Goal: Task Accomplishment & Management: Use online tool/utility

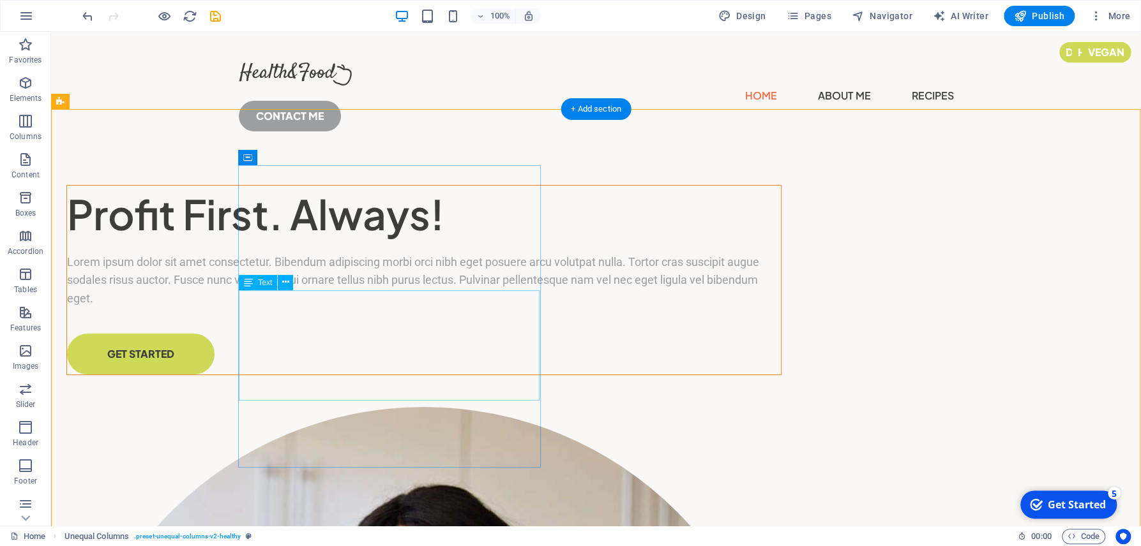
click at [338, 308] on div "Lorem ipsum dolor sit amet consectetur. Bibendum adipiscing morbi orci nibh ege…" at bounding box center [424, 280] width 714 height 55
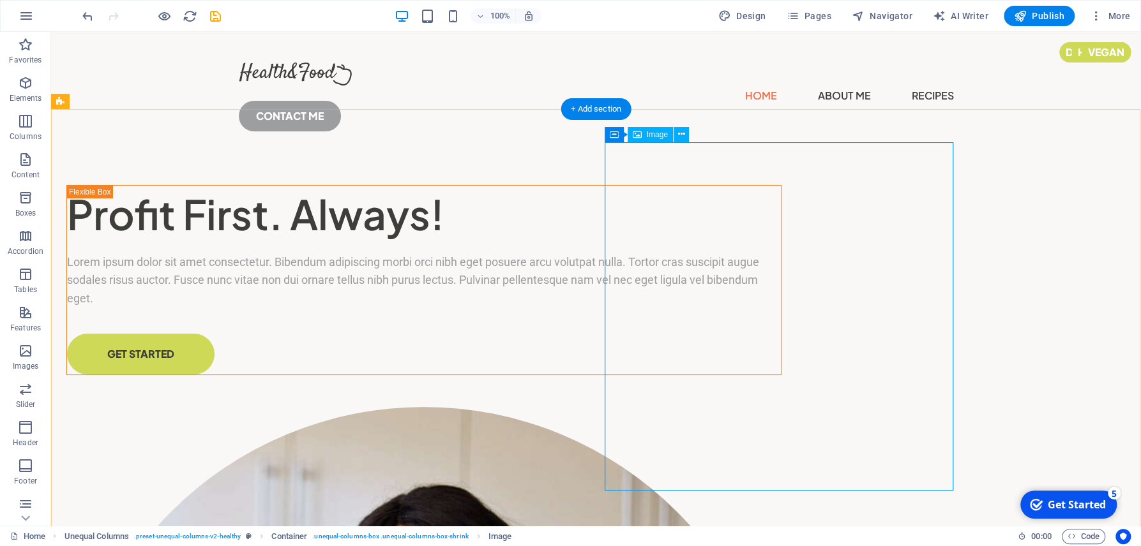
click at [650, 134] on span "Image" at bounding box center [657, 135] width 21 height 8
select select "%"
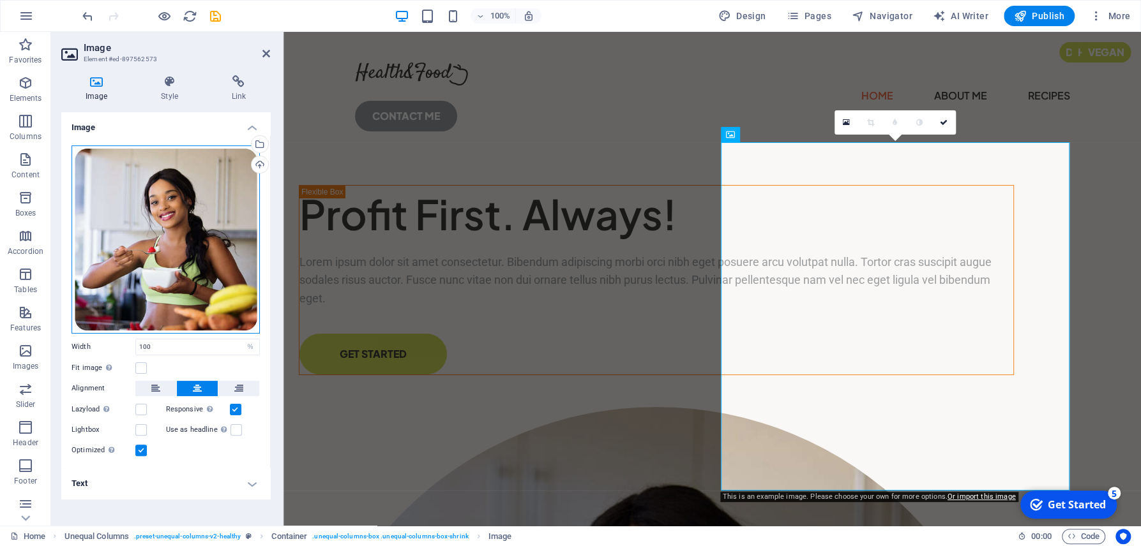
click at [165, 238] on div "Drag files here, click to choose files or select files from Files or our free s…" at bounding box center [165, 240] width 188 height 188
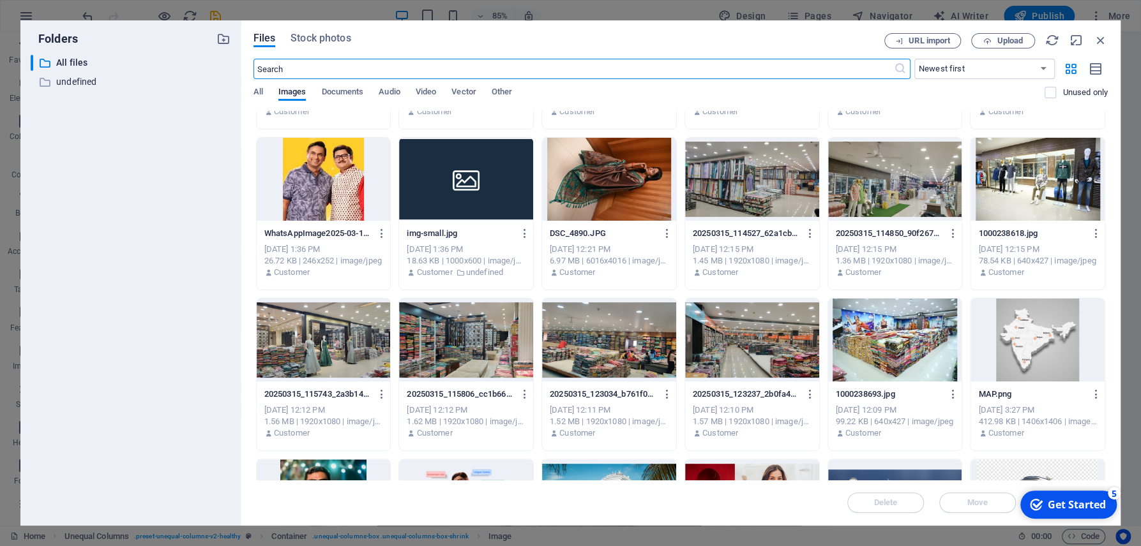
scroll to position [359, 0]
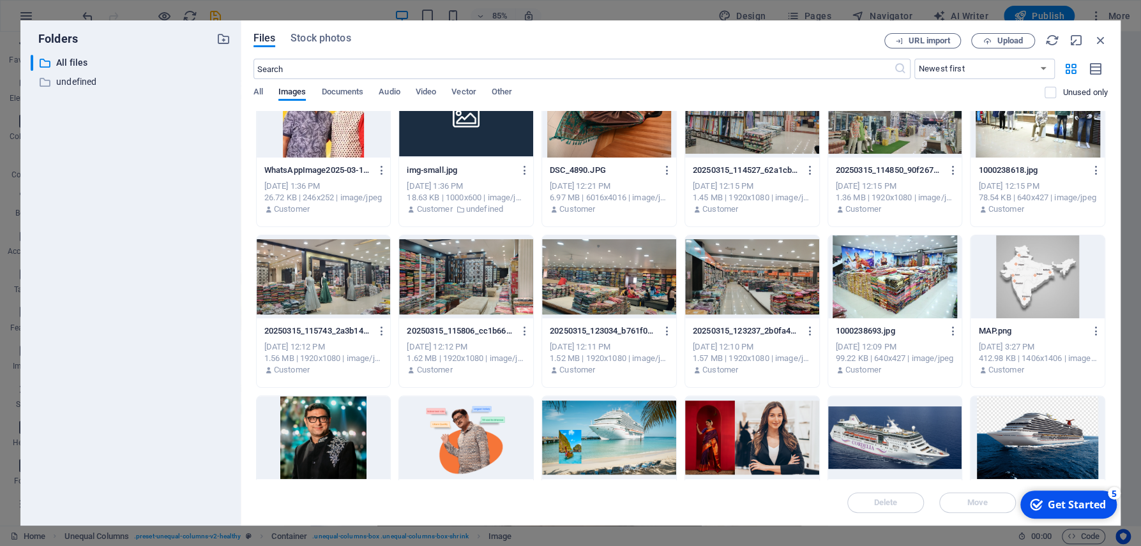
click at [533, 396] on div at bounding box center [466, 437] width 134 height 83
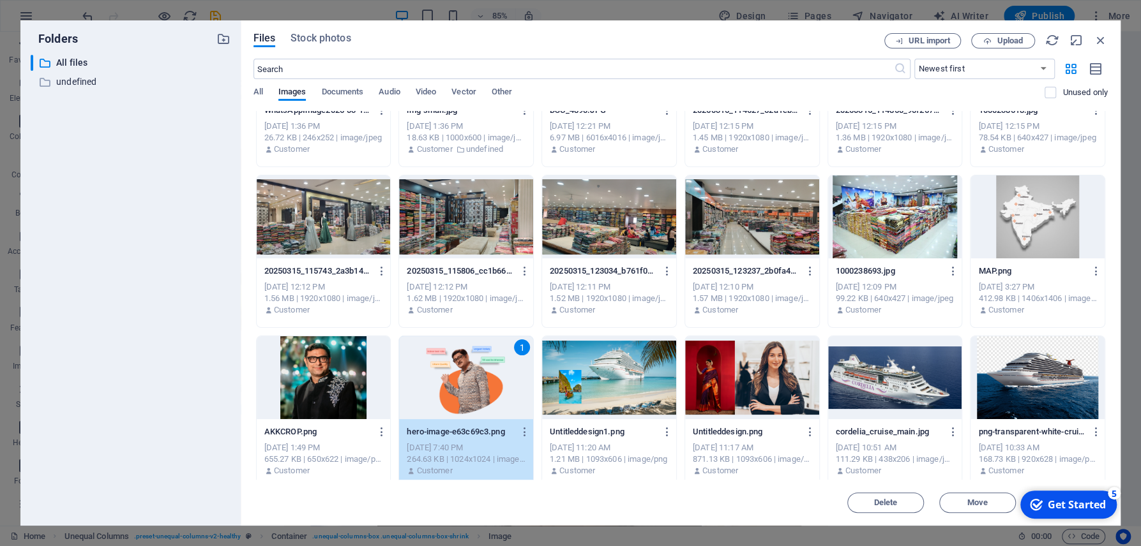
scroll to position [479, 0]
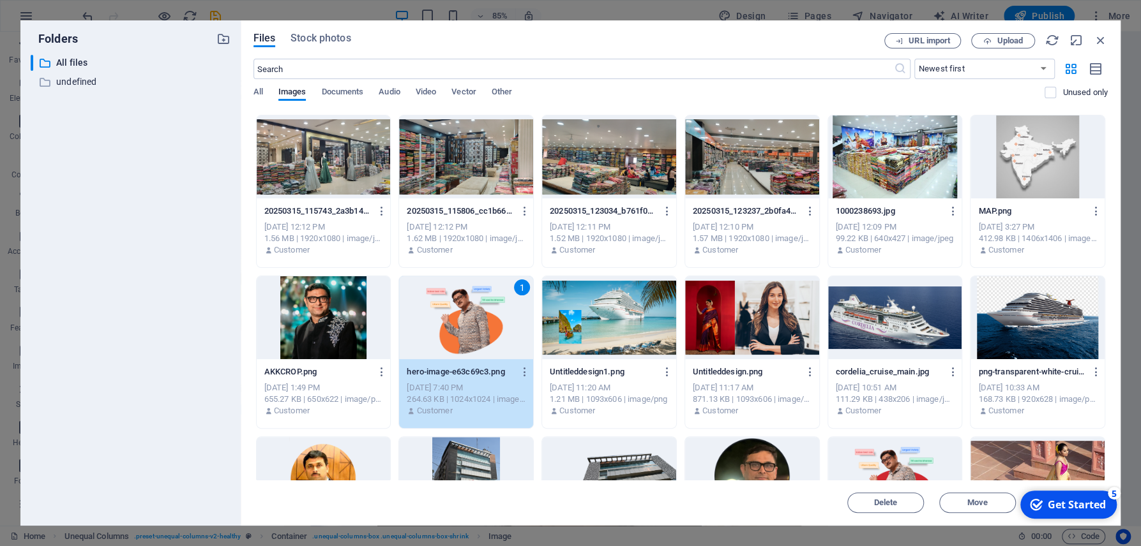
click at [533, 276] on div "1" at bounding box center [466, 317] width 134 height 83
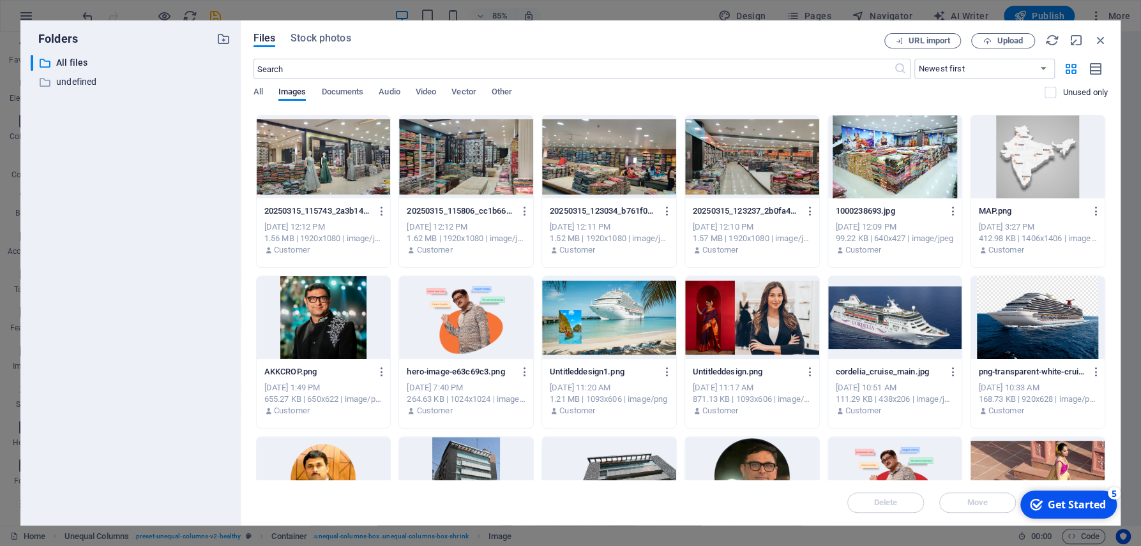
click at [533, 276] on div at bounding box center [466, 317] width 134 height 83
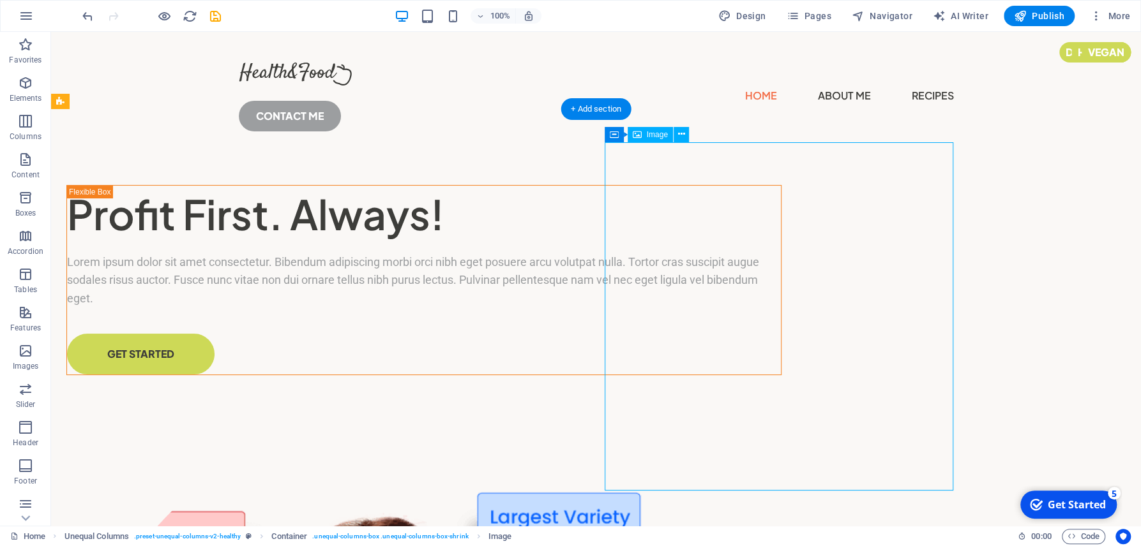
select select "%"
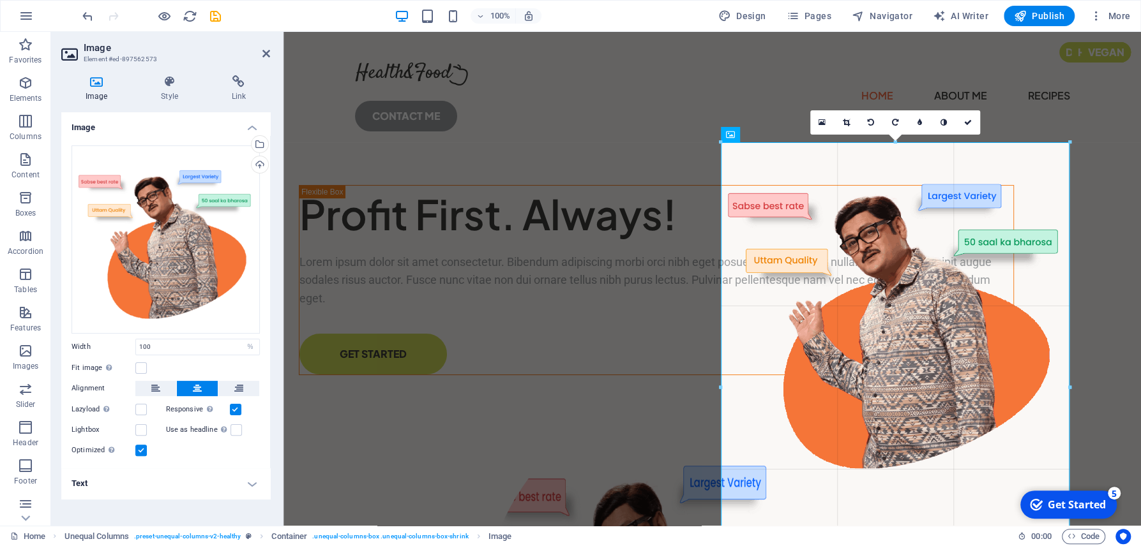
drag, startPoint x: 721, startPoint y: 143, endPoint x: 419, endPoint y: 106, distance: 304.2
click at [707, 133] on div "Drag here to replace the existing content. Press “Ctrl” if you want to create a…" at bounding box center [711, 279] width 857 height 494
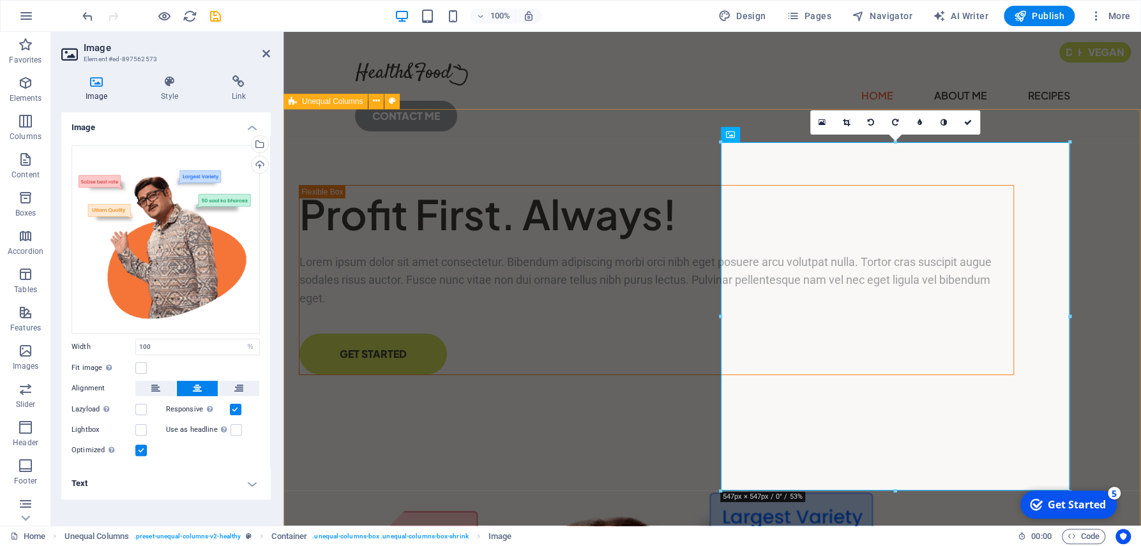
drag, startPoint x: 1004, startPoint y: 350, endPoint x: 679, endPoint y: 314, distance: 326.9
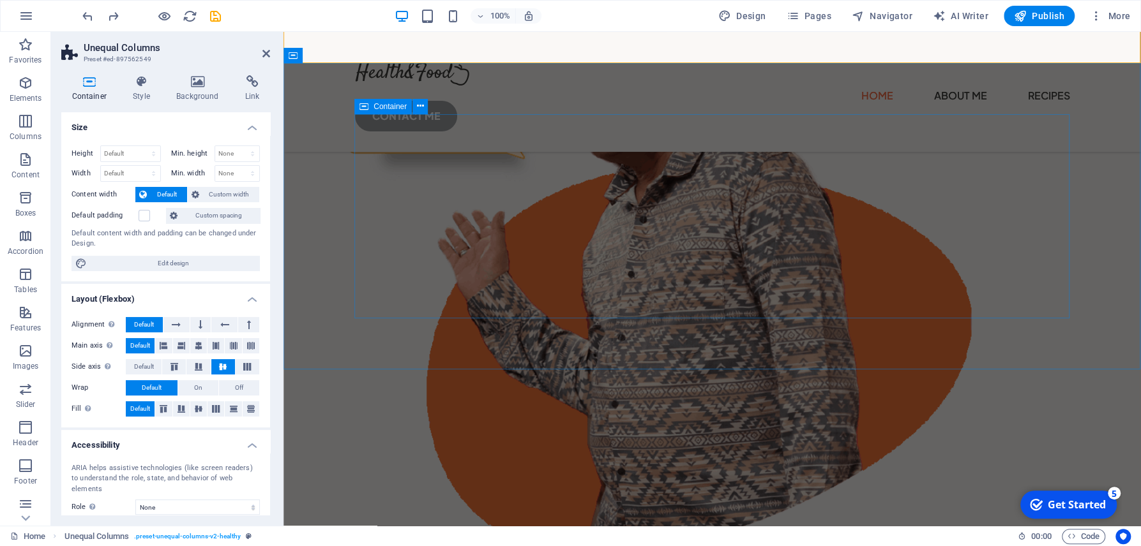
scroll to position [0, 0]
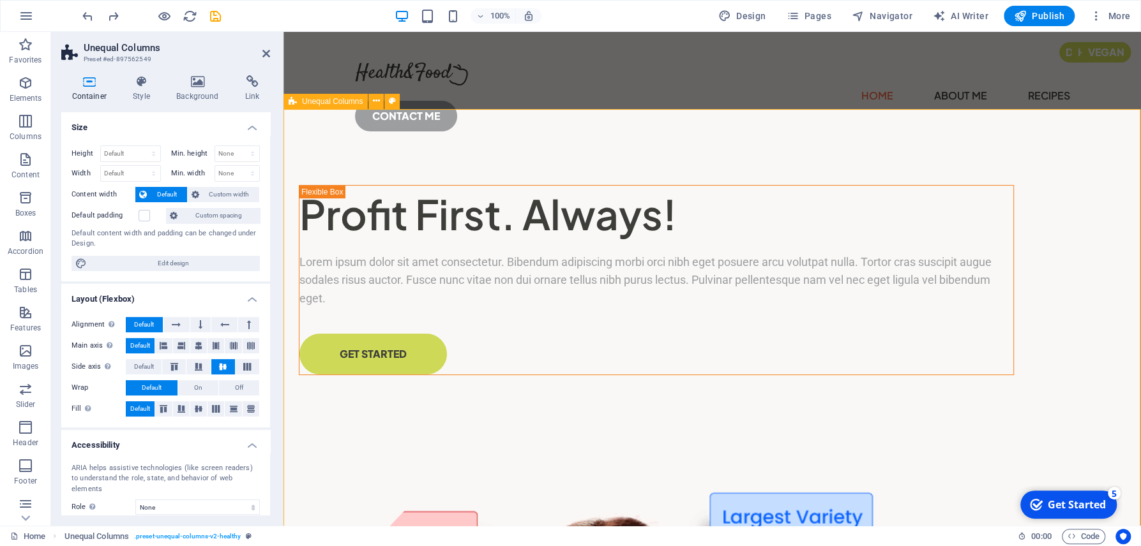
click at [432, 83] on div at bounding box center [712, 74] width 715 height 23
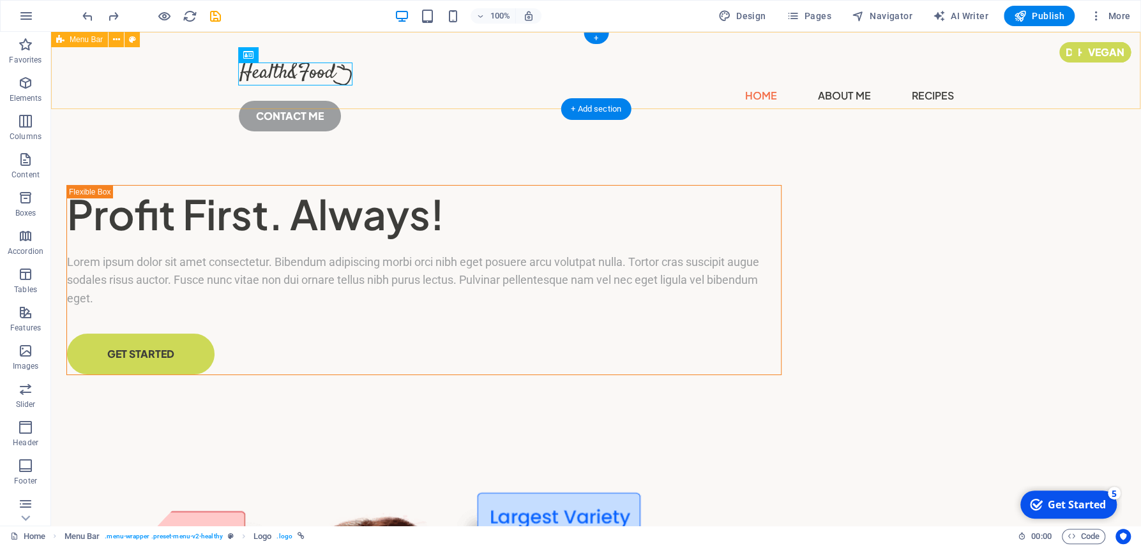
click at [433, 79] on div "Home About Me Recipes CONTACT ME" at bounding box center [596, 92] width 1090 height 120
click at [294, 76] on div at bounding box center [596, 74] width 715 height 23
select select "px"
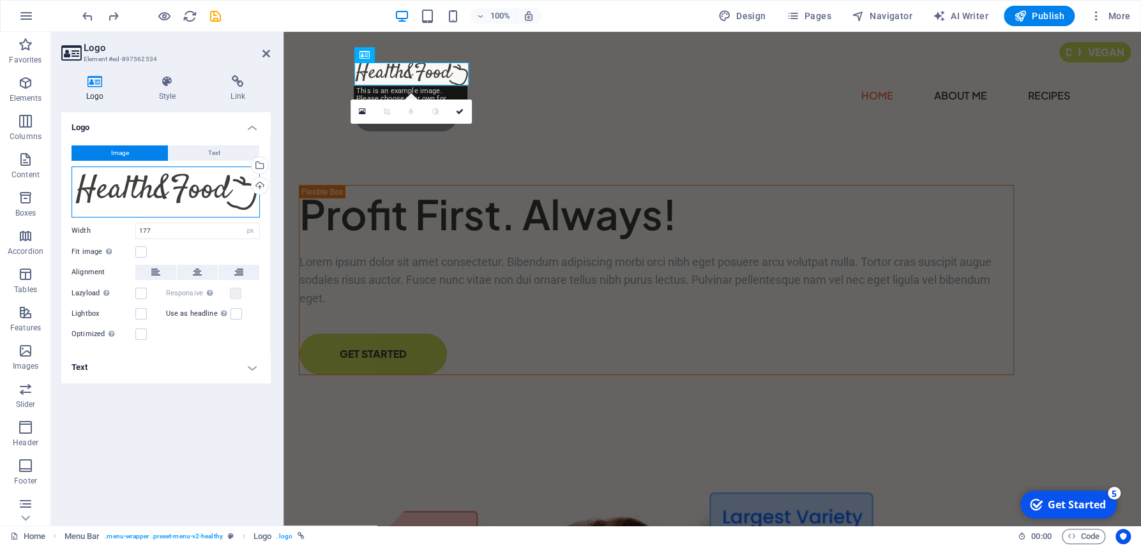
click at [130, 185] on div "Drag files here, click to choose files or select files from Files or our free s…" at bounding box center [165, 192] width 188 height 51
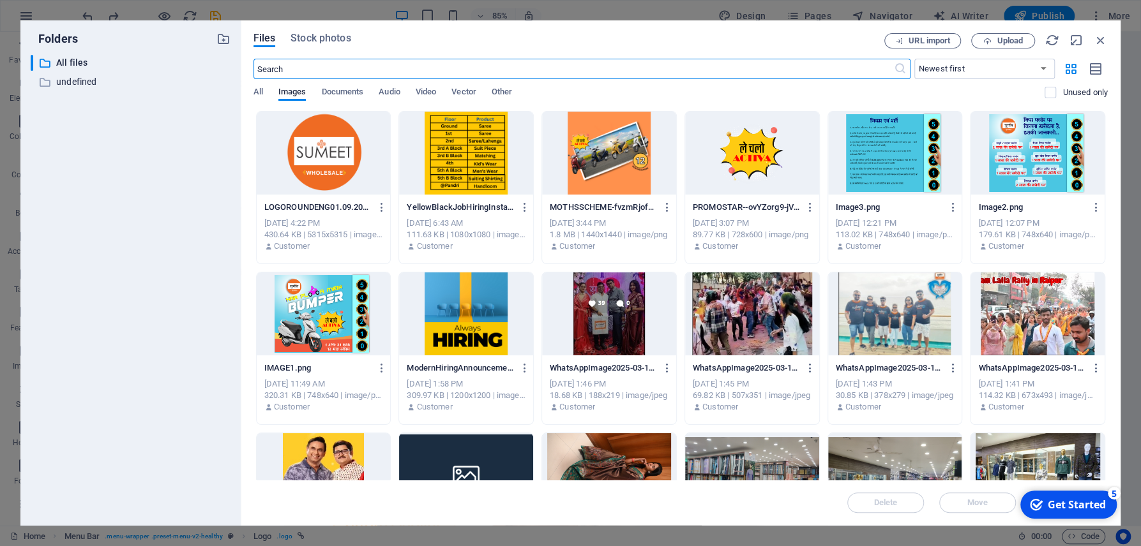
click at [310, 160] on div at bounding box center [324, 153] width 134 height 83
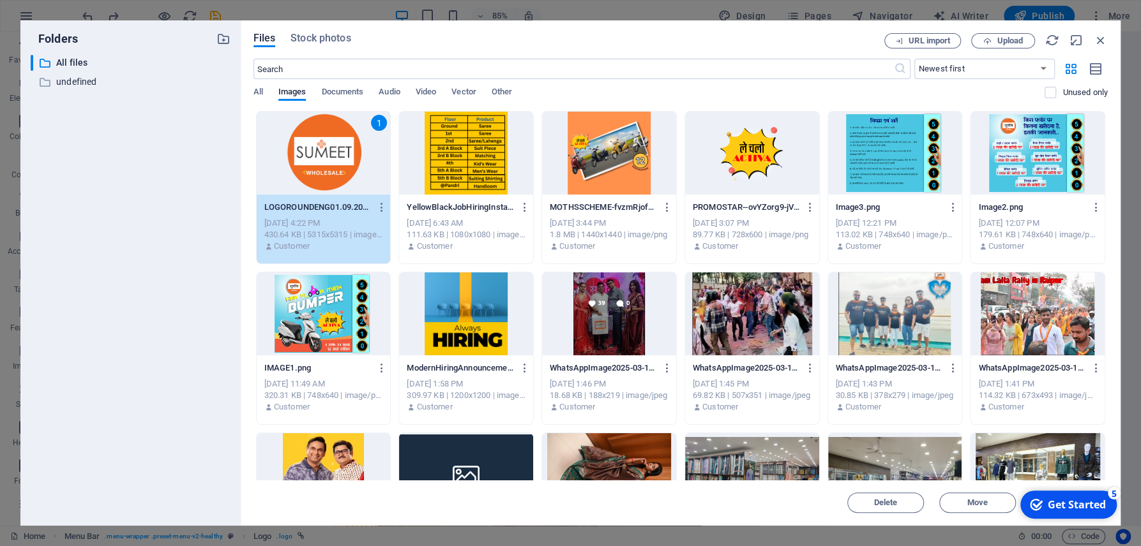
click at [310, 160] on div "1" at bounding box center [324, 153] width 134 height 83
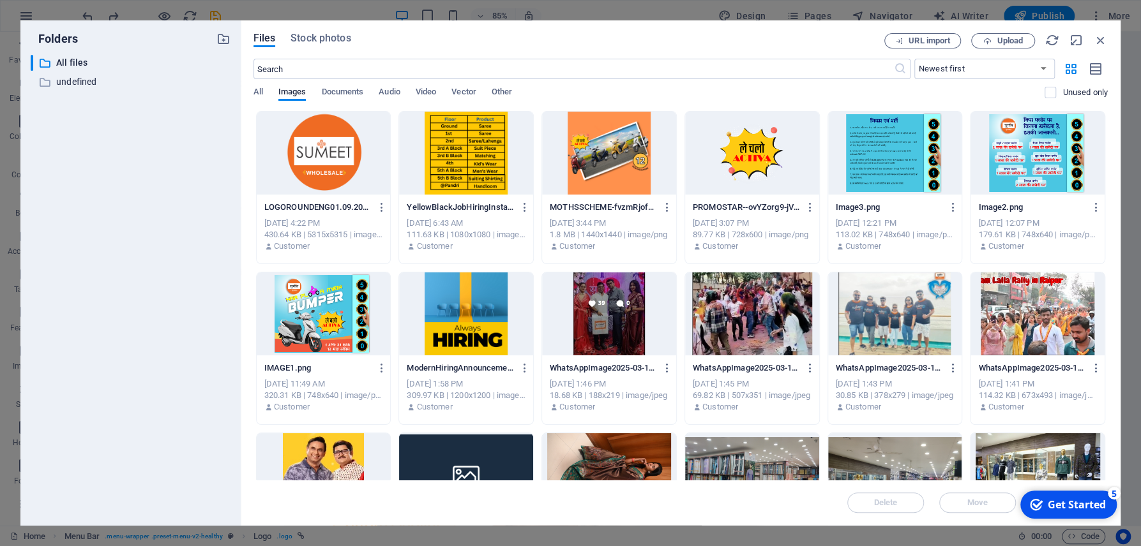
click at [310, 160] on div at bounding box center [324, 153] width 134 height 83
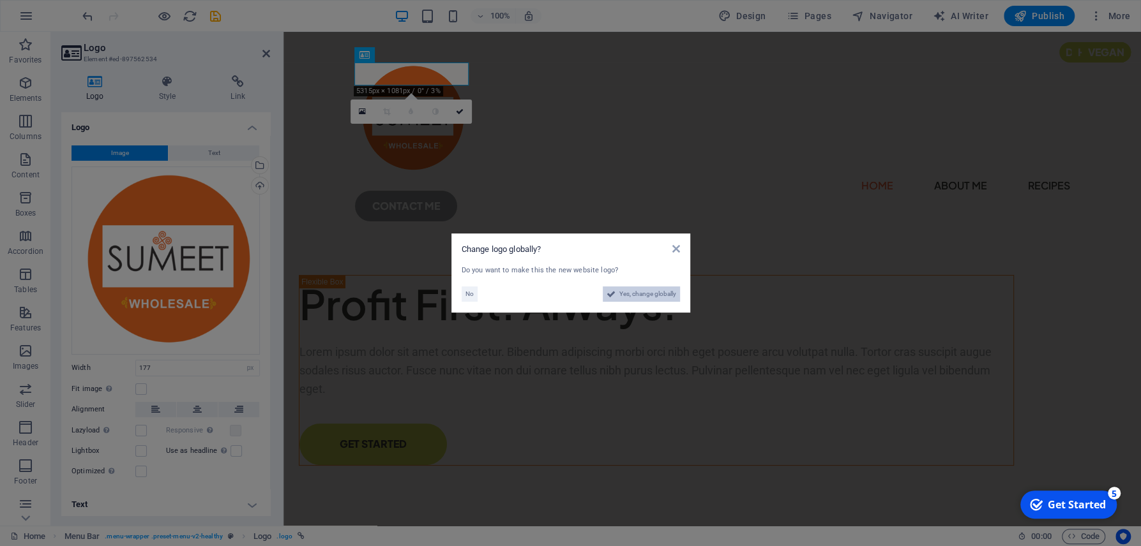
click at [642, 297] on span "Yes, change globally" at bounding box center [647, 294] width 57 height 15
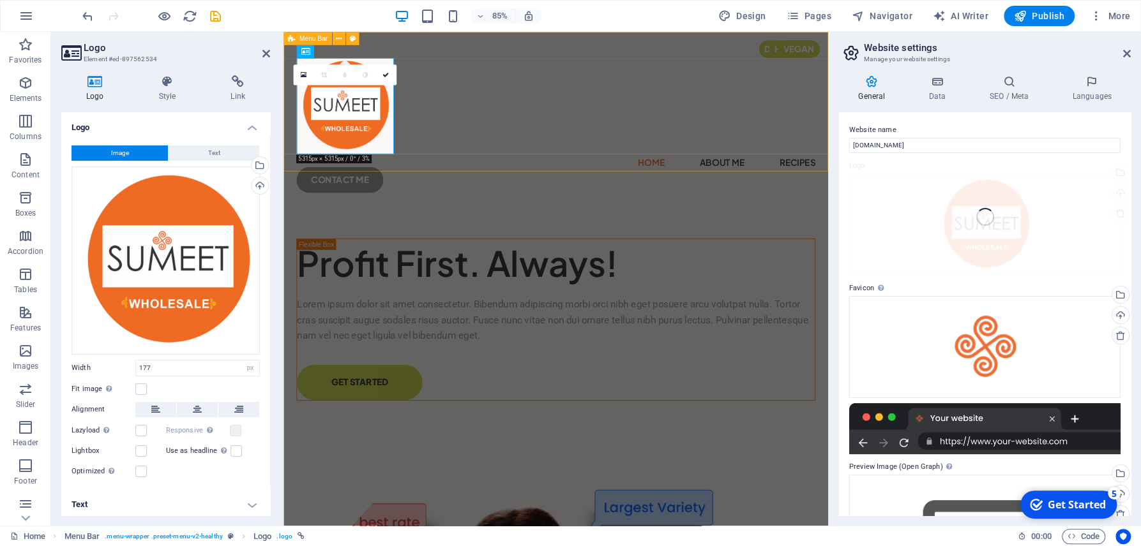
click at [569, 179] on div "Home About Me Recipes CONTACT ME" at bounding box center [603, 137] width 641 height 210
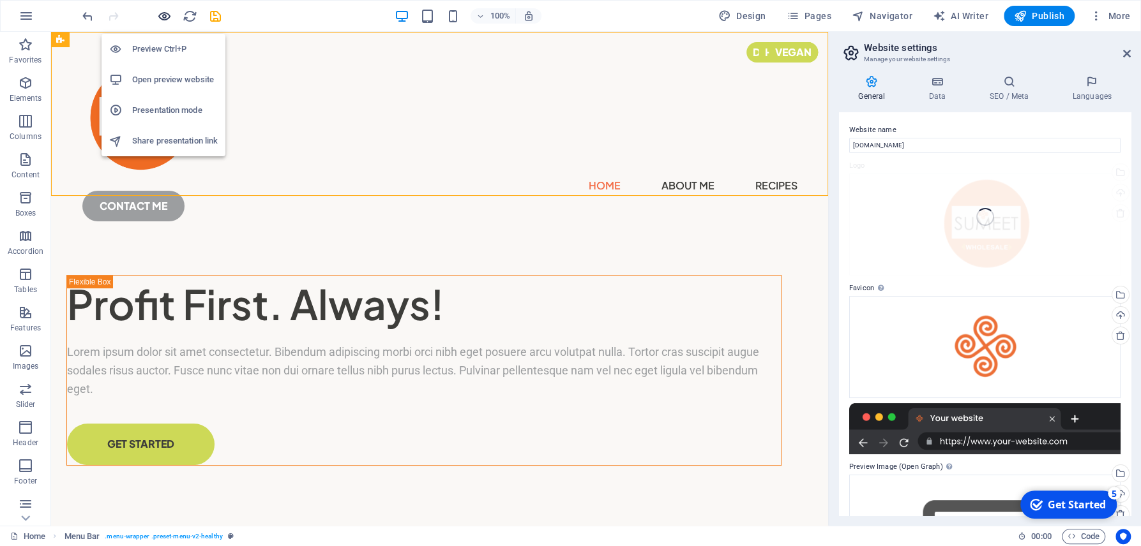
click at [164, 19] on icon "button" at bounding box center [164, 16] width 15 height 15
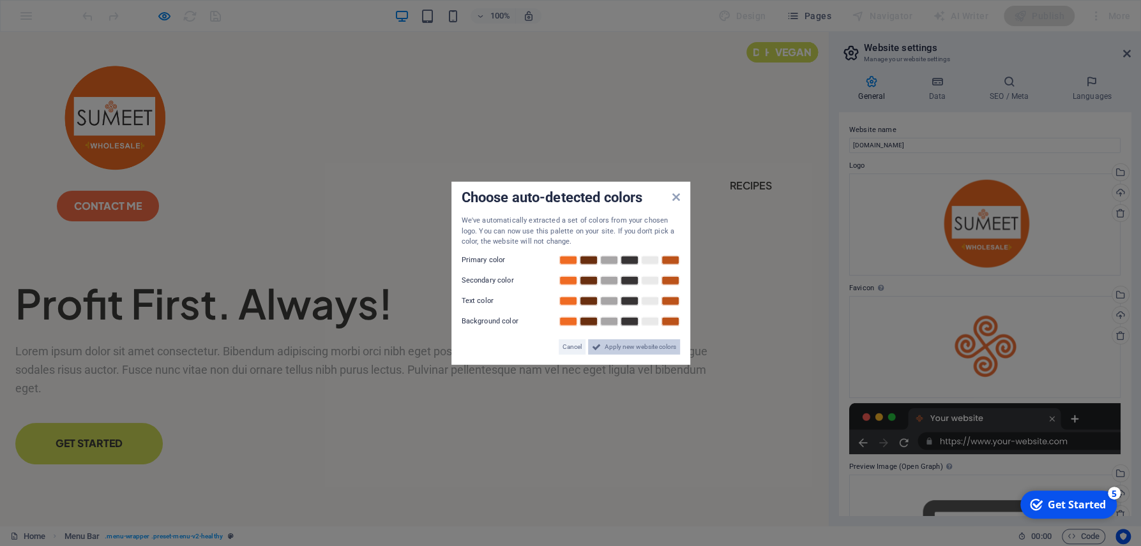
drag, startPoint x: 627, startPoint y: 347, endPoint x: 651, endPoint y: 231, distance: 117.9
click at [627, 347] on span "Apply new website colors" at bounding box center [639, 346] width 71 height 15
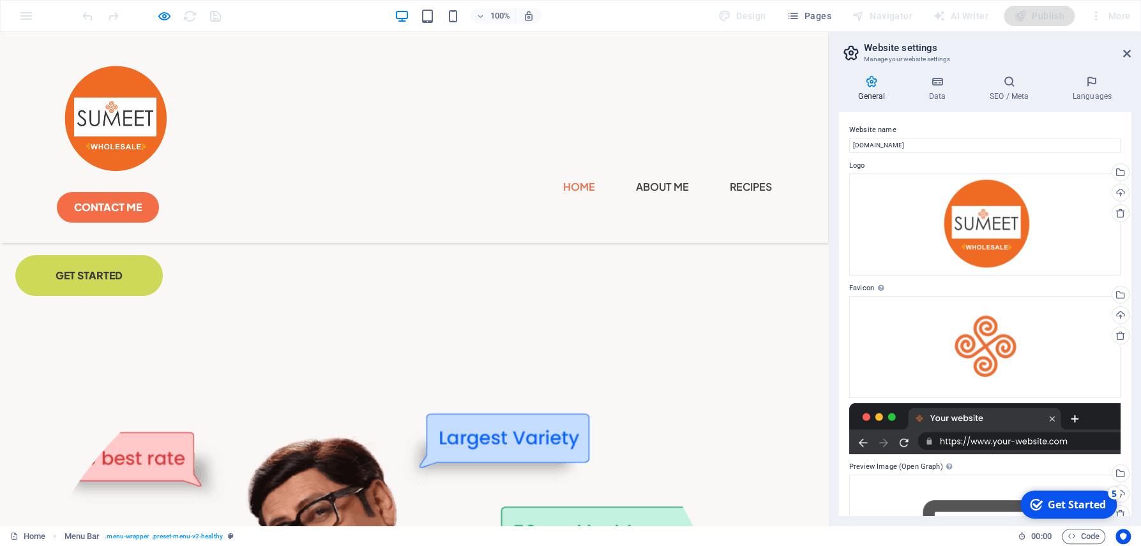
scroll to position [69, 0]
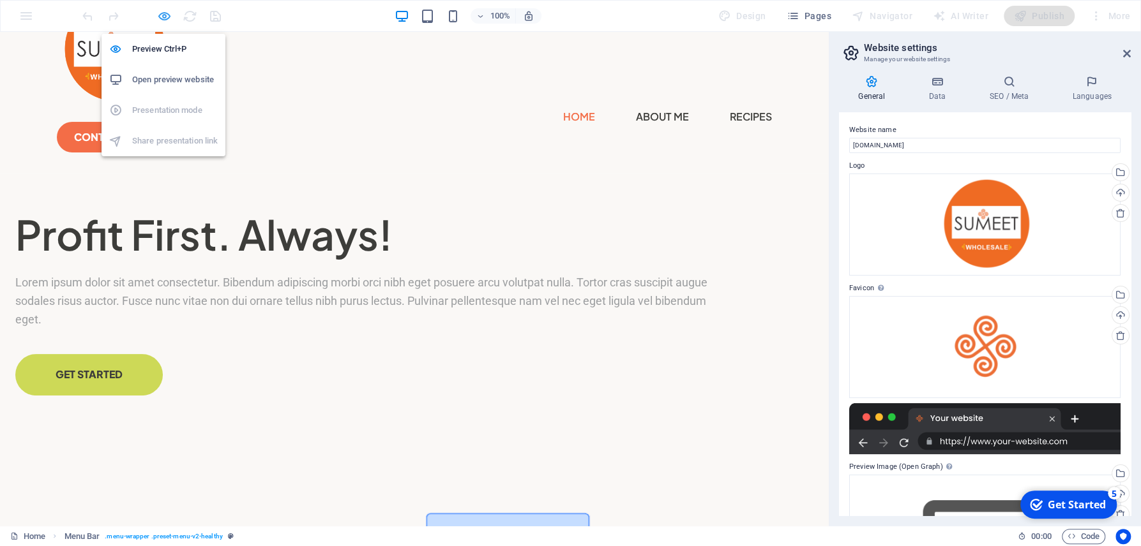
click at [165, 13] on icon "button" at bounding box center [164, 16] width 15 height 15
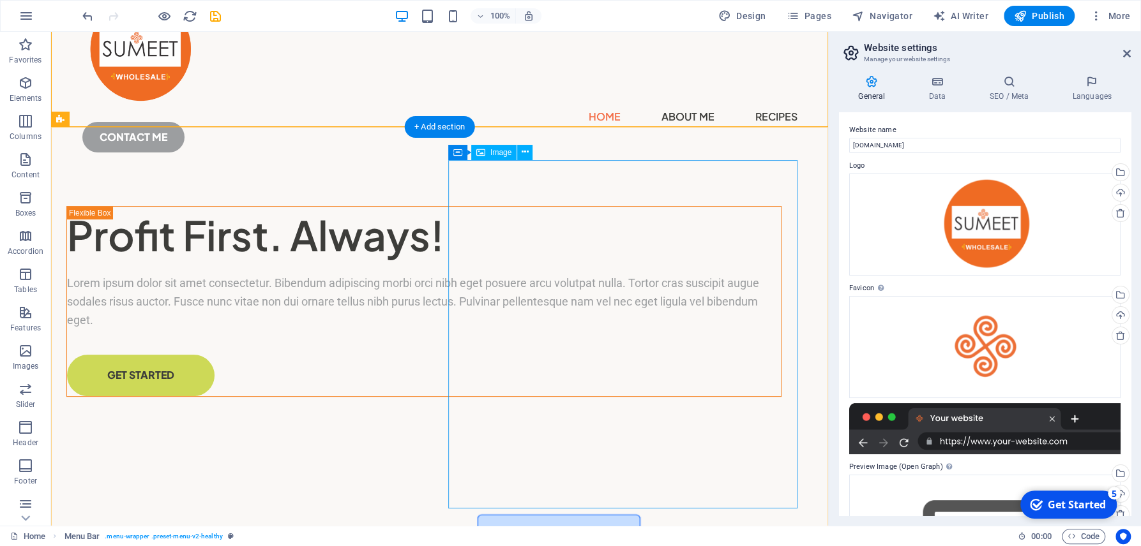
select select "%"
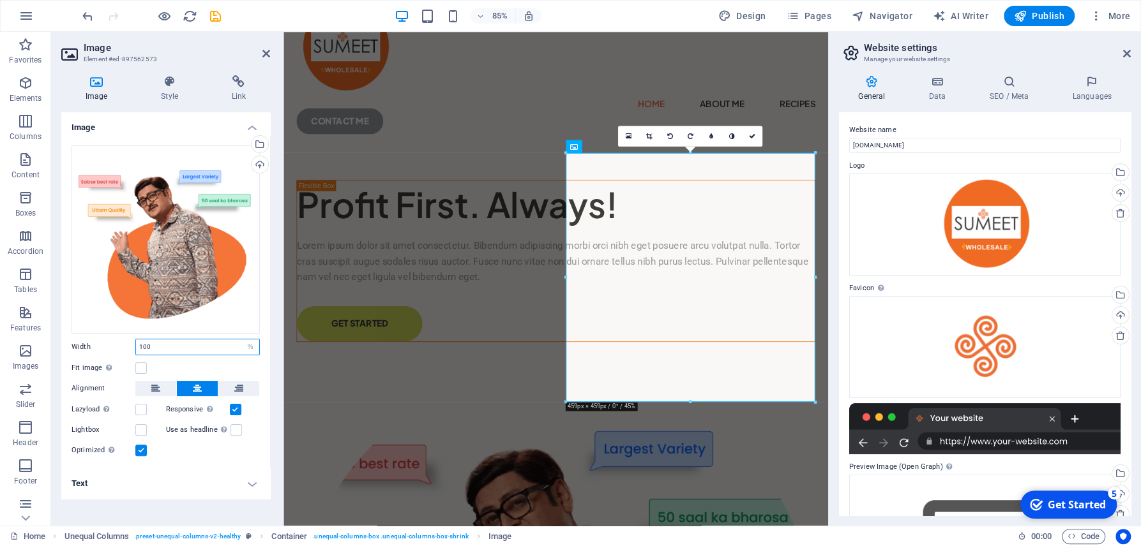
click at [179, 346] on input "100" at bounding box center [197, 347] width 123 height 15
drag, startPoint x: 179, startPoint y: 346, endPoint x: 108, endPoint y: 334, distance: 71.9
click at [136, 340] on input "100" at bounding box center [197, 347] width 123 height 15
type input "100"
click at [246, 324] on div "Drag files here, click to choose files or select files from Files or our free s…" at bounding box center [165, 240] width 188 height 188
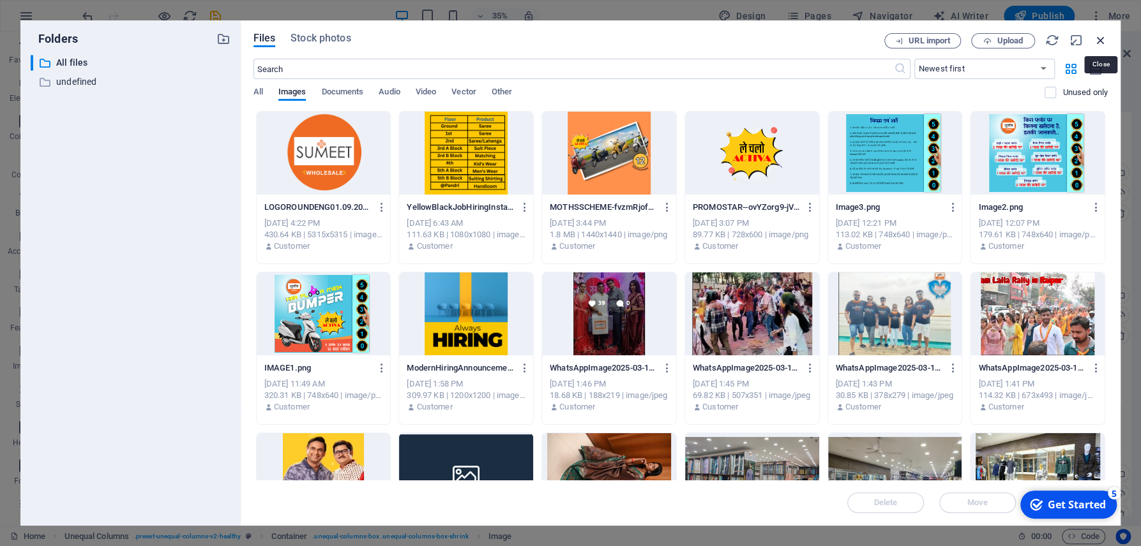
click at [1097, 36] on icon "button" at bounding box center [1100, 40] width 14 height 14
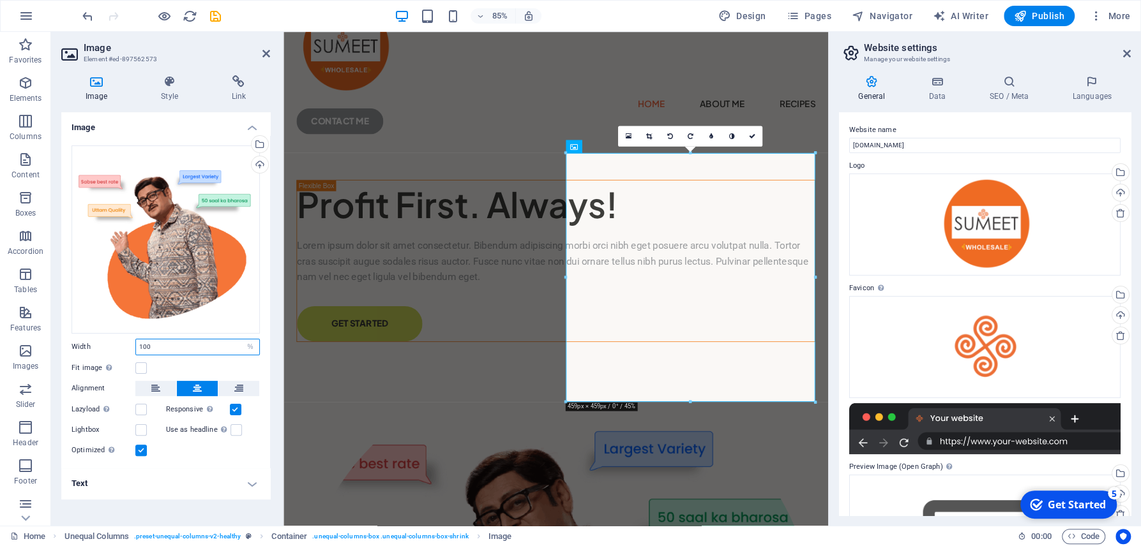
click at [170, 342] on input "100" at bounding box center [197, 347] width 123 height 15
click at [241, 340] on select "Default auto px rem % em vh vw" at bounding box center [250, 347] width 18 height 15
drag, startPoint x: 251, startPoint y: 348, endPoint x: 191, endPoint y: 349, distance: 60.7
click at [191, 349] on input "100" at bounding box center [197, 347] width 123 height 15
click at [109, 343] on label "Width" at bounding box center [103, 346] width 64 height 7
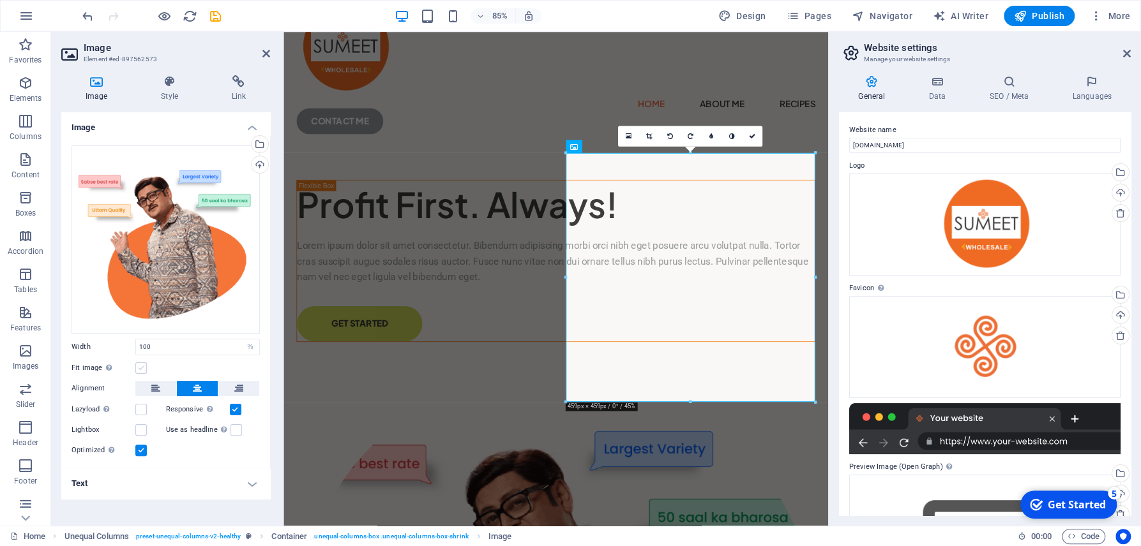
click at [142, 368] on label at bounding box center [140, 368] width 11 height 11
click at [0, 0] on input "Fit image Automatically fit image to a fixed width and height" at bounding box center [0, 0] width 0 height 0
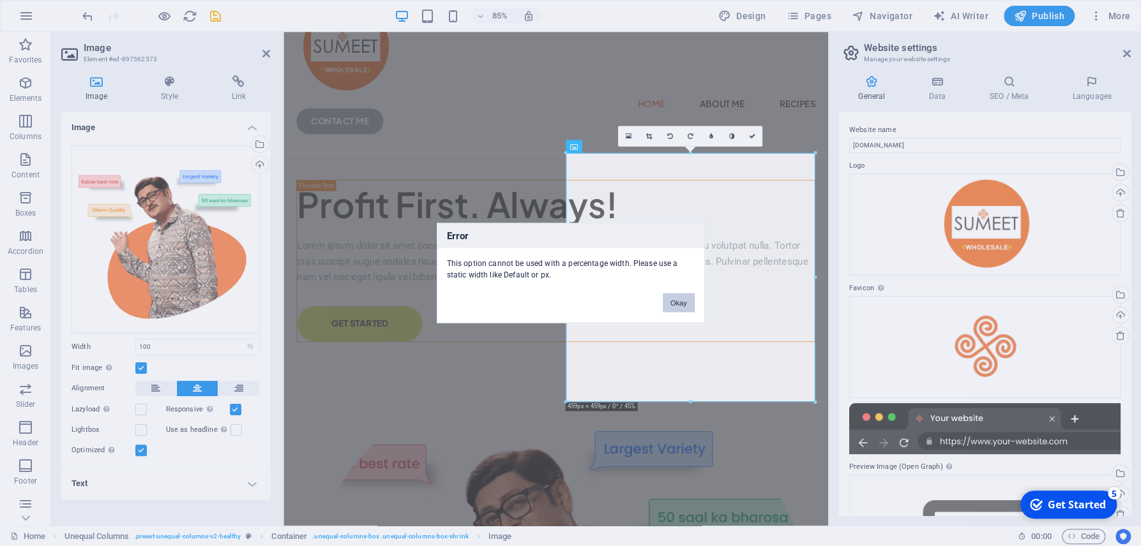
click at [683, 300] on button "Okay" at bounding box center [679, 303] width 32 height 19
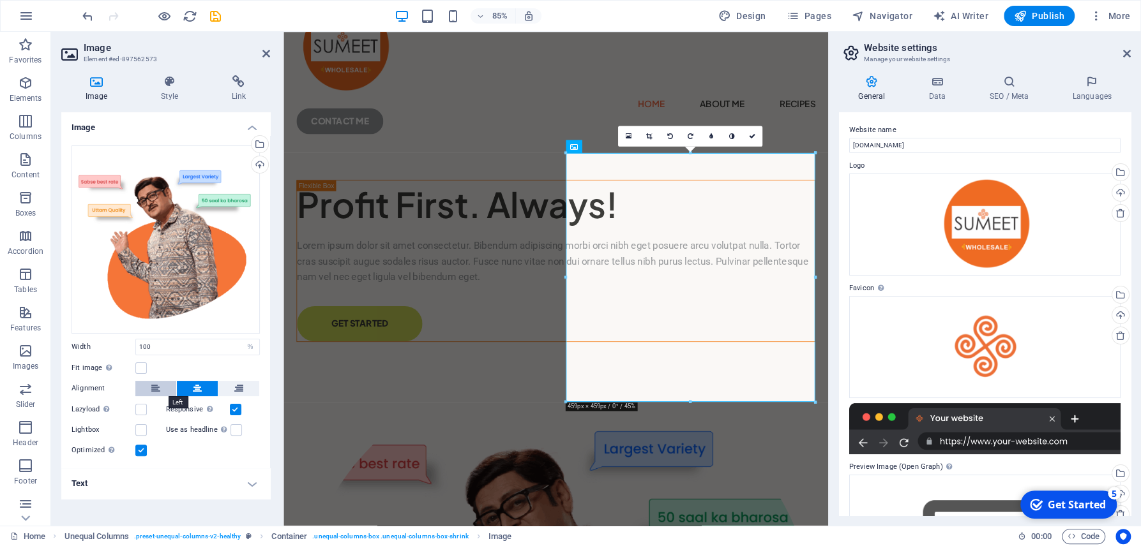
click at [154, 382] on icon at bounding box center [155, 388] width 9 height 15
click at [179, 389] on button at bounding box center [197, 388] width 41 height 15
click at [241, 393] on icon at bounding box center [238, 388] width 9 height 15
click at [147, 299] on div "Drag files here, click to choose files or select files from Files or our free s…" at bounding box center [165, 240] width 188 height 188
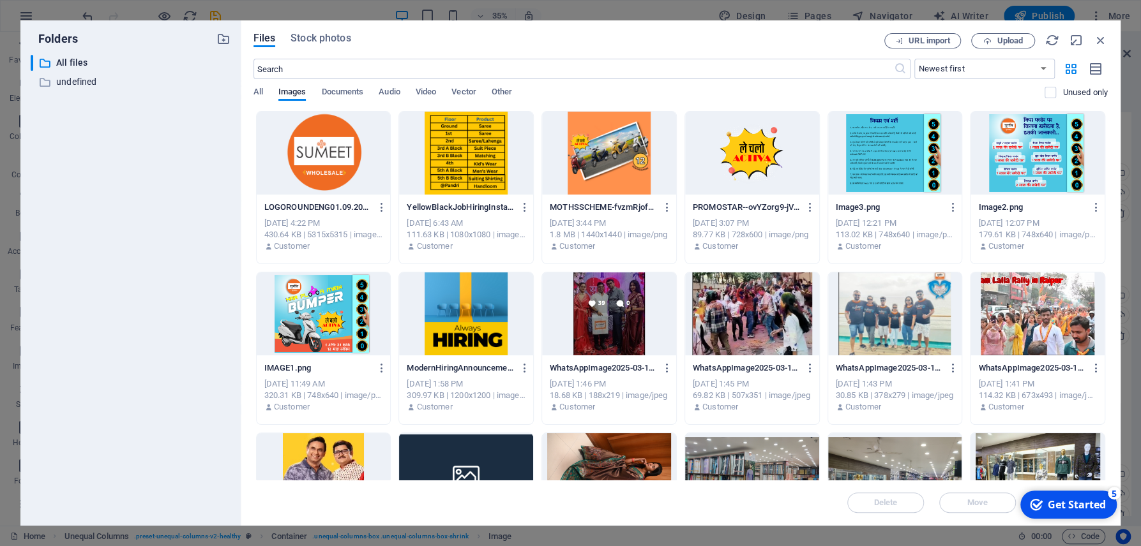
click at [1107, 35] on div "Files Stock photos URL import Upload ​ Newest first Oldest first Name (A-Z) Nam…" at bounding box center [681, 273] width 880 height 506
click at [1106, 38] on icon "button" at bounding box center [1100, 40] width 14 height 14
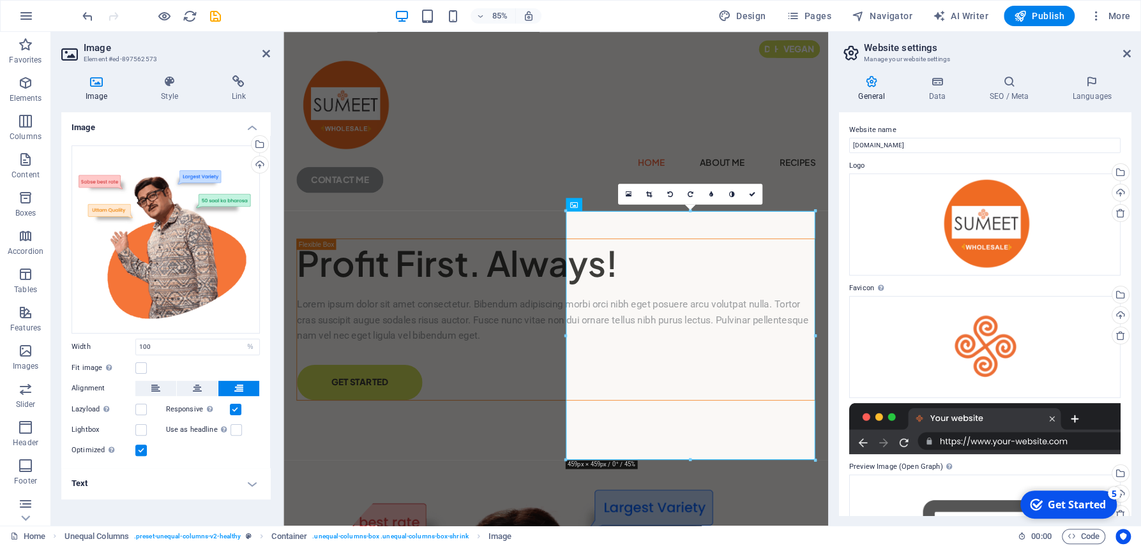
scroll to position [115, 0]
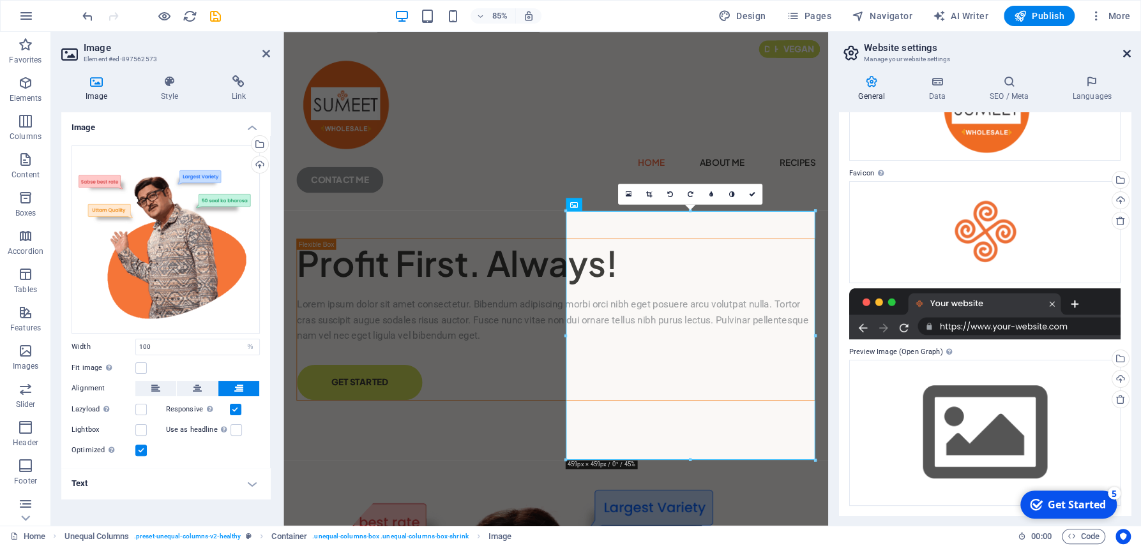
drag, startPoint x: 1127, startPoint y: 56, endPoint x: 826, endPoint y: 57, distance: 300.7
click at [1127, 56] on icon at bounding box center [1127, 54] width 8 height 10
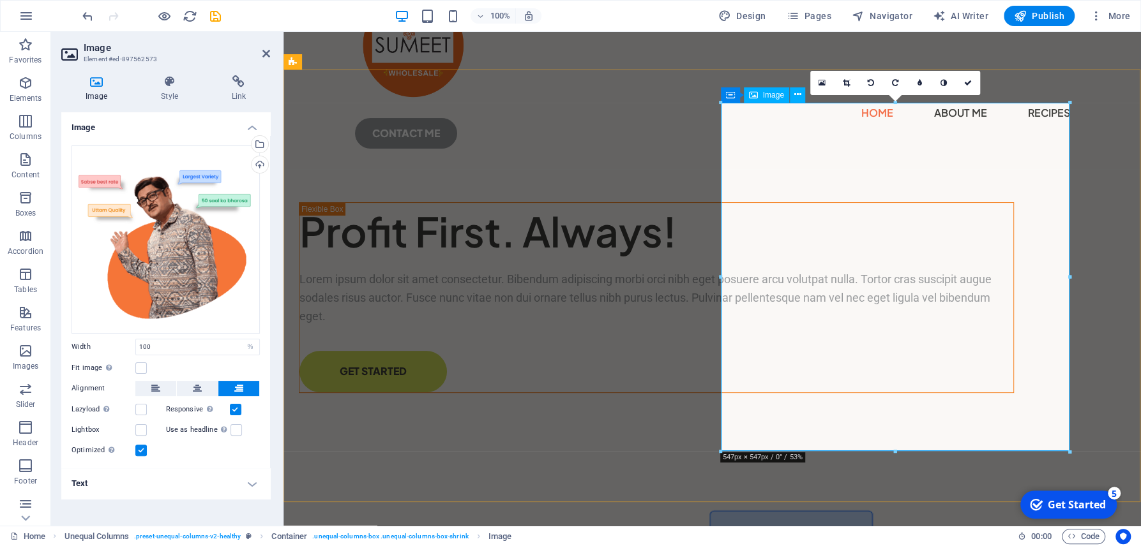
scroll to position [137, 0]
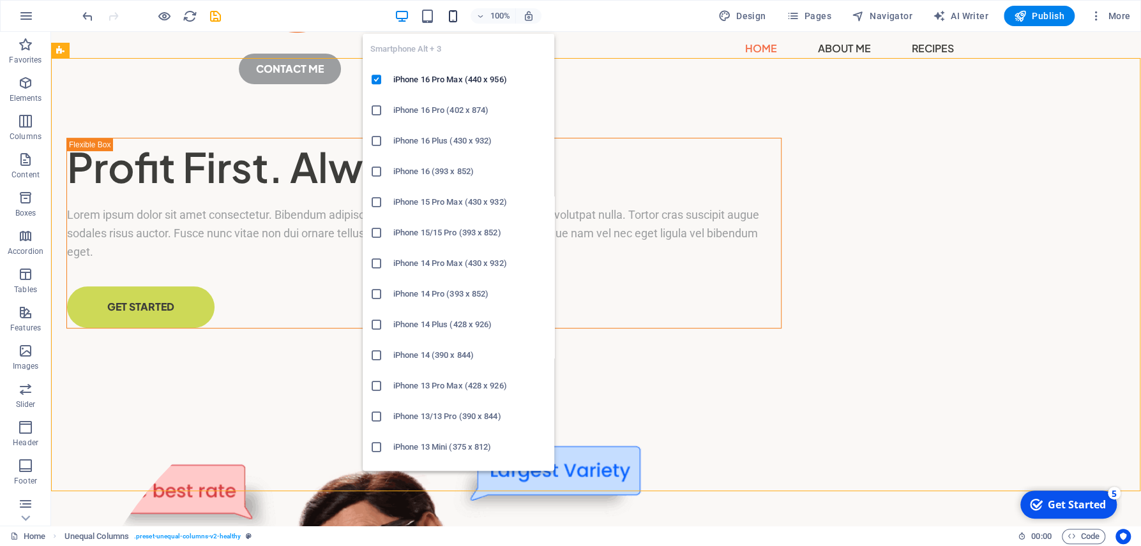
click at [458, 14] on icon "button" at bounding box center [453, 16] width 15 height 15
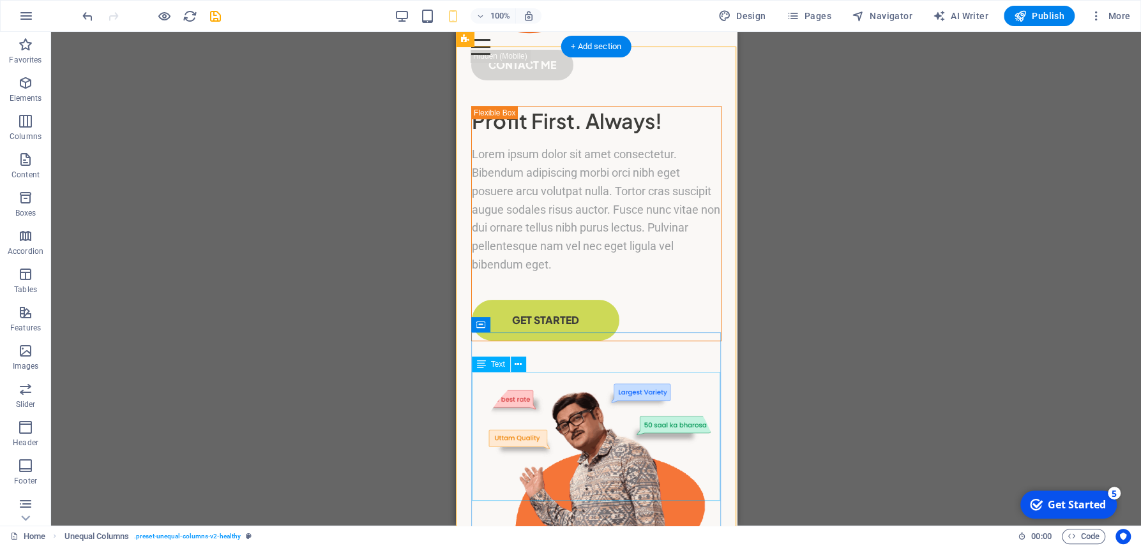
scroll to position [137, 0]
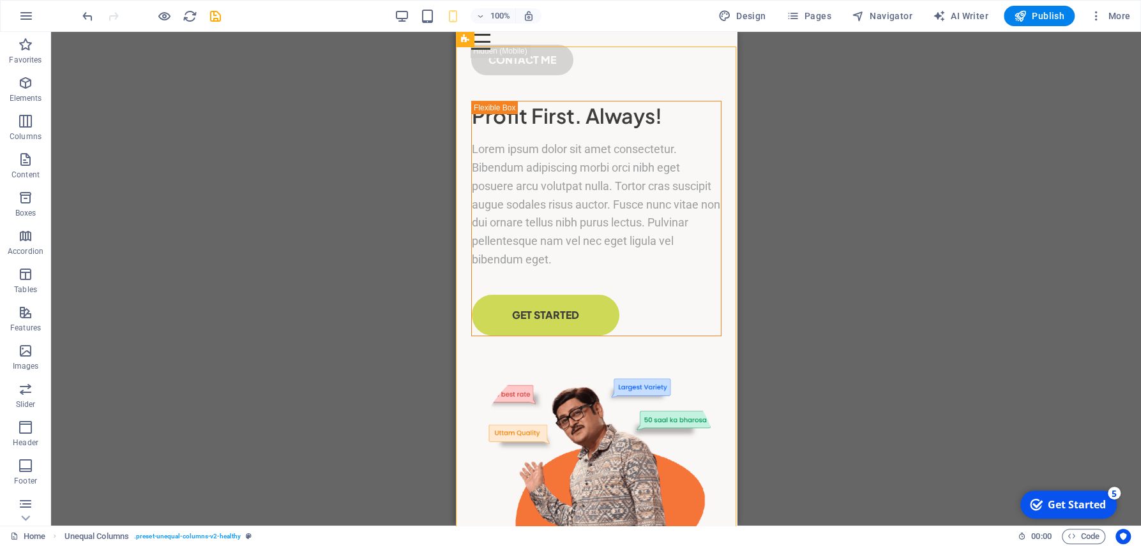
click at [412, 17] on div "100%" at bounding box center [467, 16] width 147 height 20
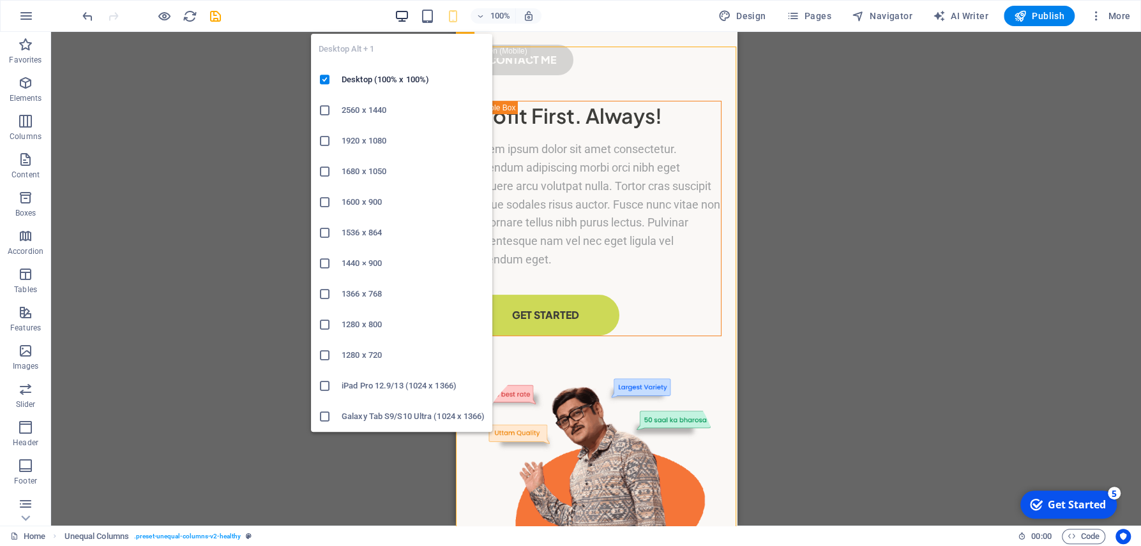
click at [403, 19] on icon "button" at bounding box center [401, 16] width 15 height 15
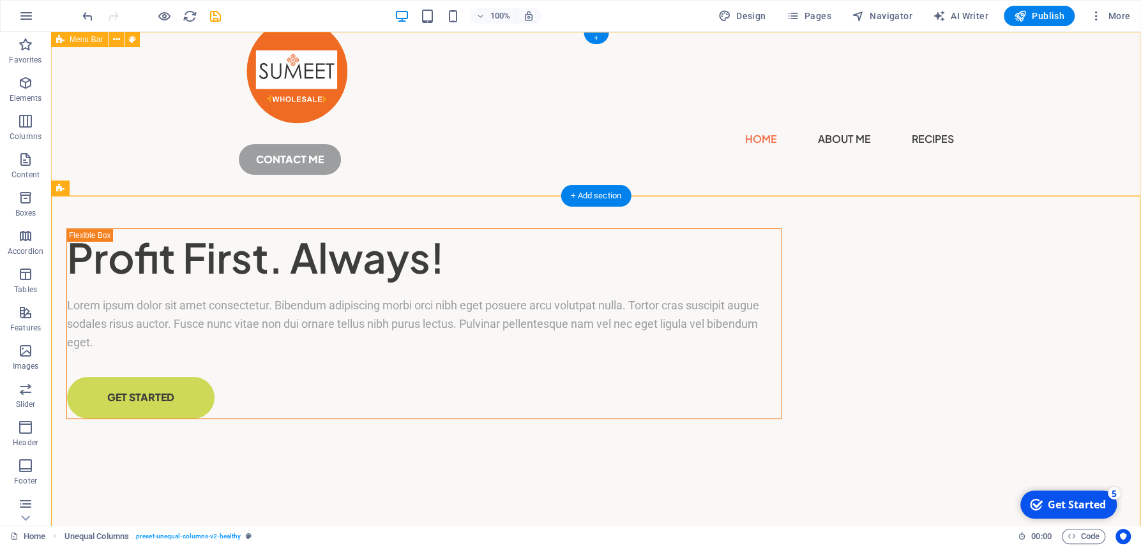
scroll to position [68, 0]
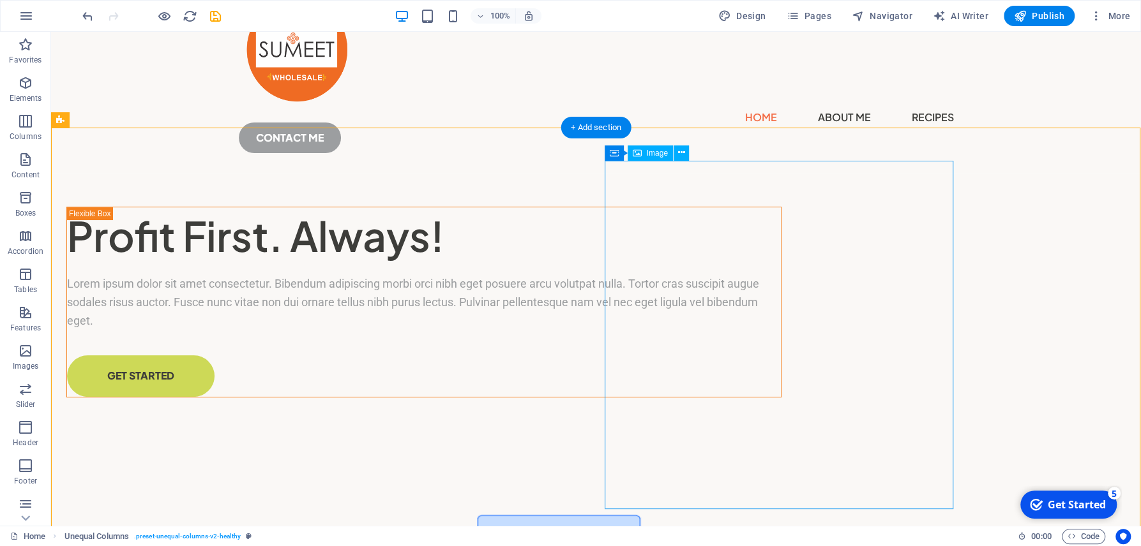
click at [609, 154] on div "Container" at bounding box center [632, 153] width 57 height 15
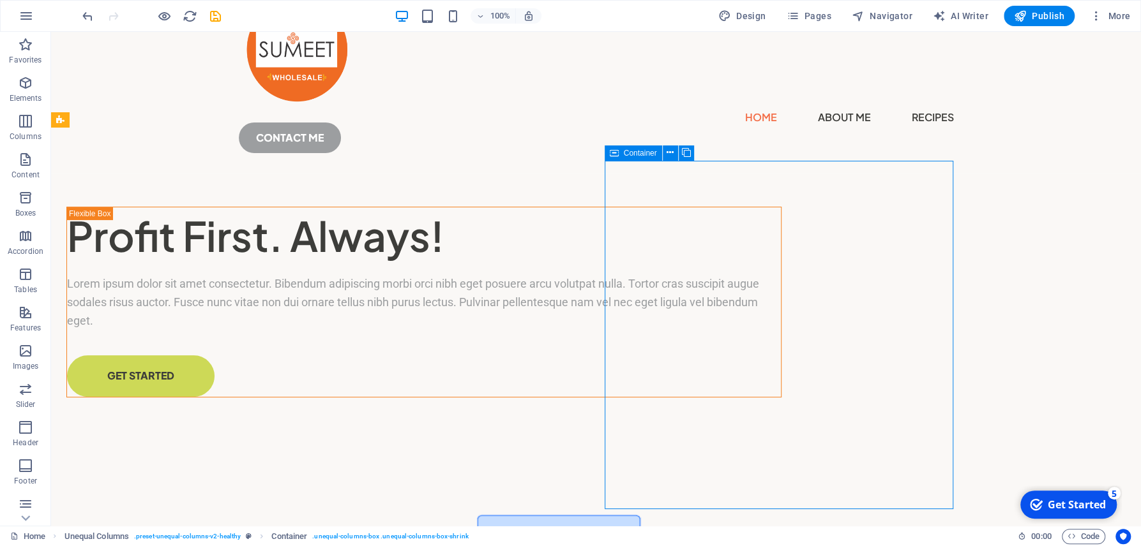
click at [609, 154] on div "Container" at bounding box center [632, 153] width 57 height 15
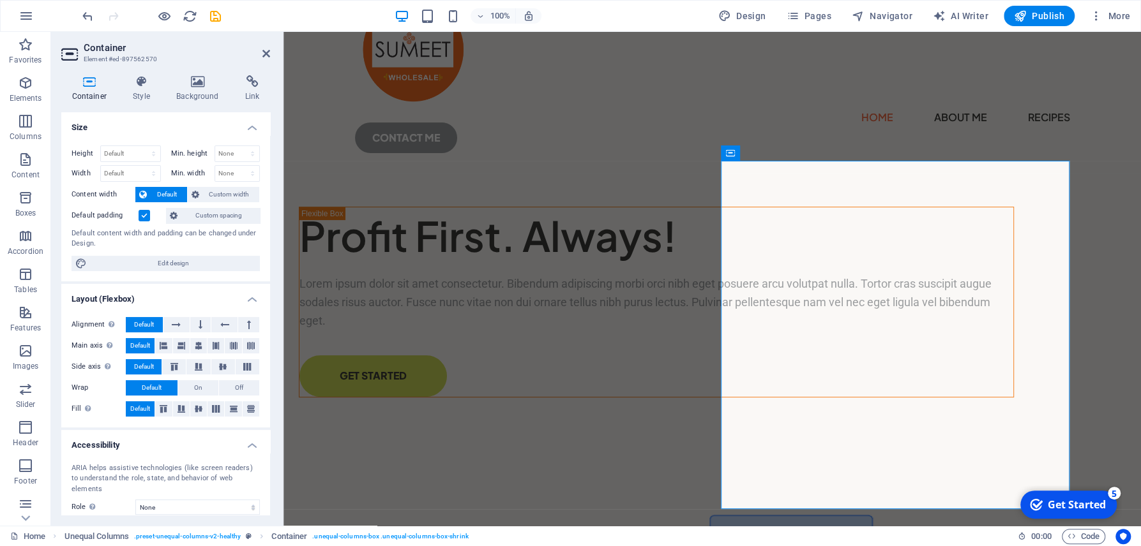
click at [94, 96] on h4 "Container" at bounding box center [91, 88] width 61 height 27
click at [244, 193] on span "Custom width" at bounding box center [229, 194] width 53 height 15
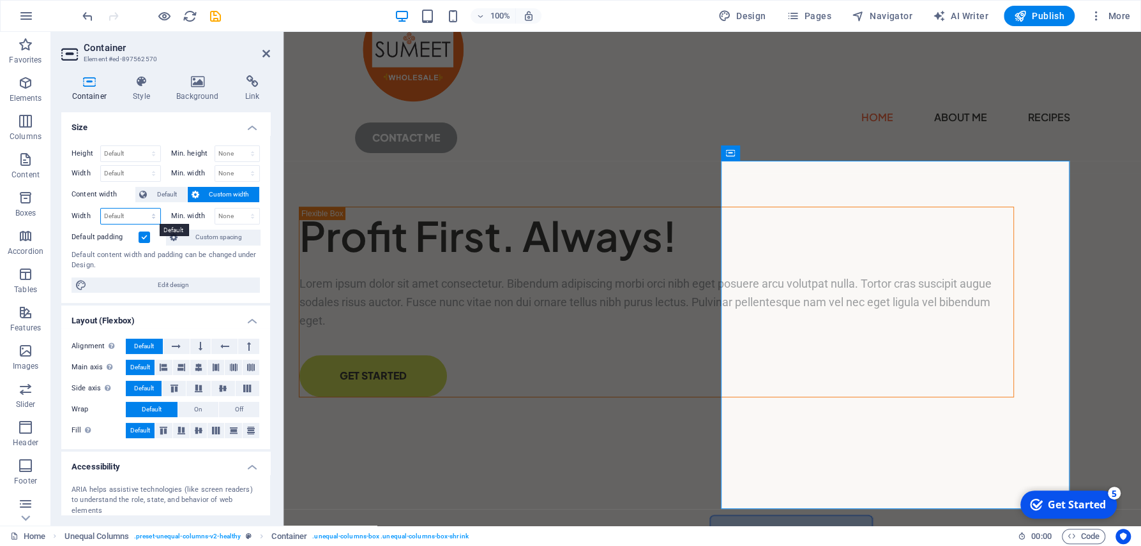
click at [101, 209] on select "Default px rem % em vh vw" at bounding box center [130, 216] width 59 height 15
click at [151, 219] on select "Default px rem % em vh vw" at bounding box center [130, 216] width 59 height 15
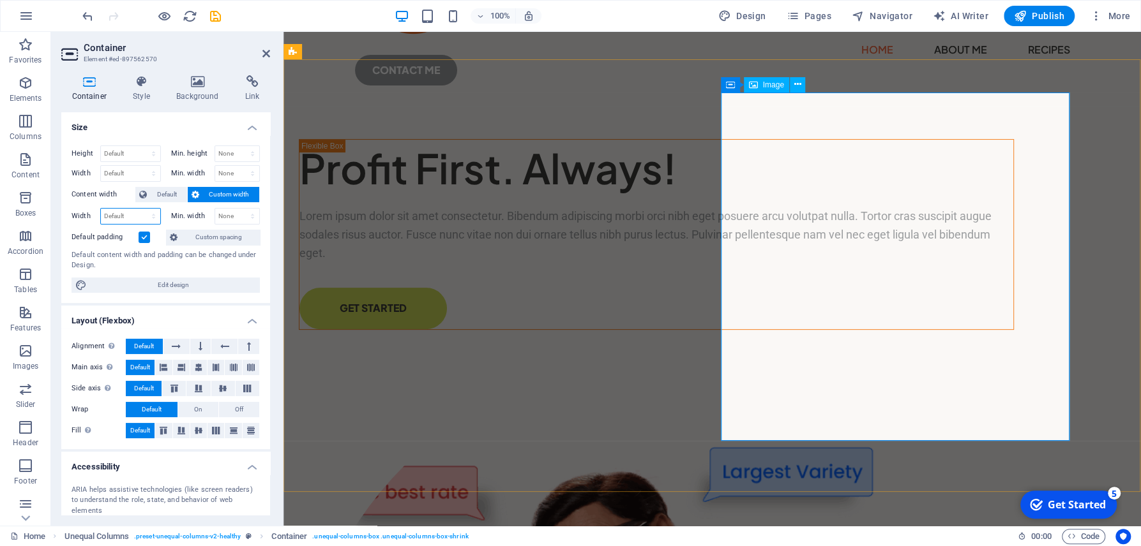
scroll to position [137, 0]
click at [795, 81] on icon at bounding box center [796, 84] width 7 height 13
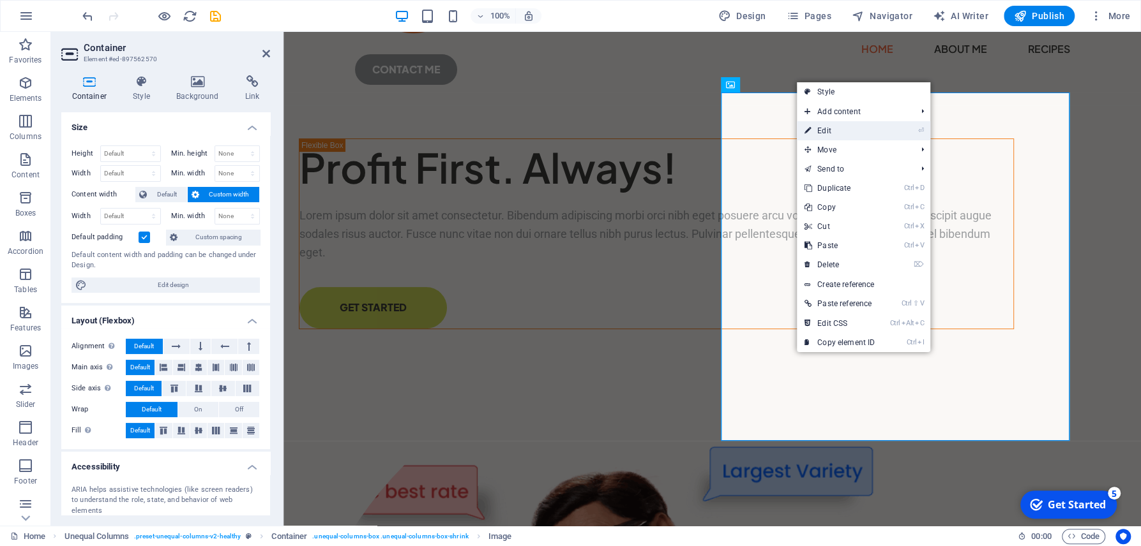
click at [850, 131] on link "⏎ Edit" at bounding box center [840, 130] width 86 height 19
select select "%"
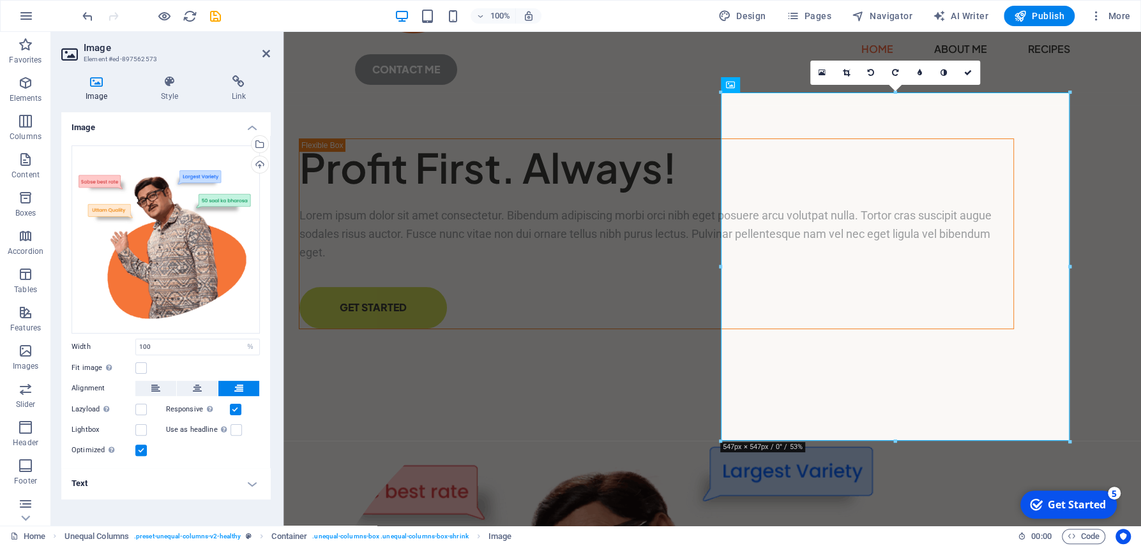
click at [109, 99] on h4 "Image" at bounding box center [98, 88] width 75 height 27
click at [93, 86] on icon at bounding box center [96, 81] width 70 height 13
click at [189, 243] on div "Drag files here, click to choose files or select files from Files or our free s…" at bounding box center [165, 240] width 188 height 188
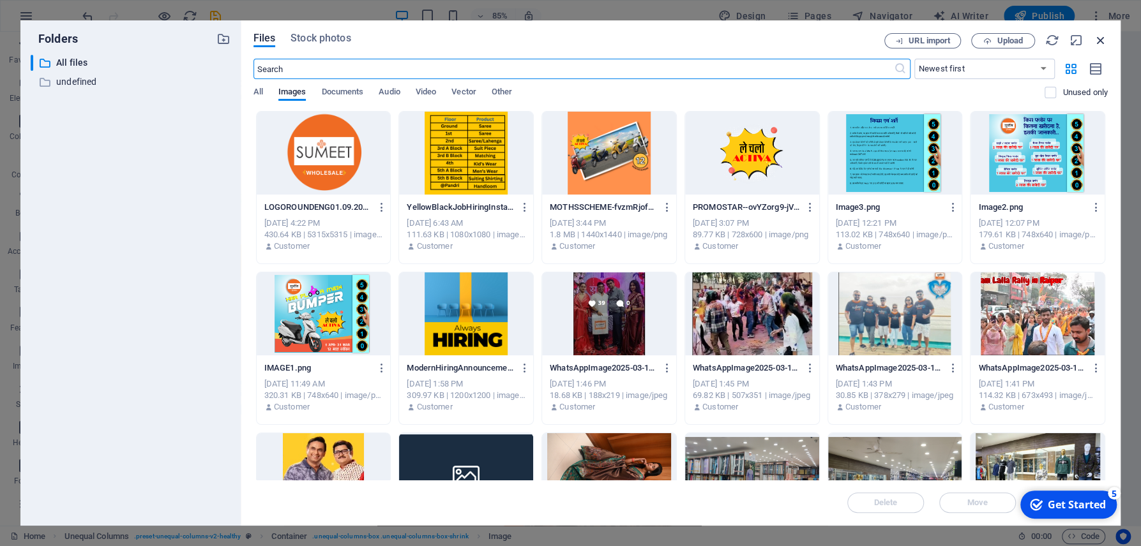
click at [1099, 40] on icon "button" at bounding box center [1100, 40] width 14 height 14
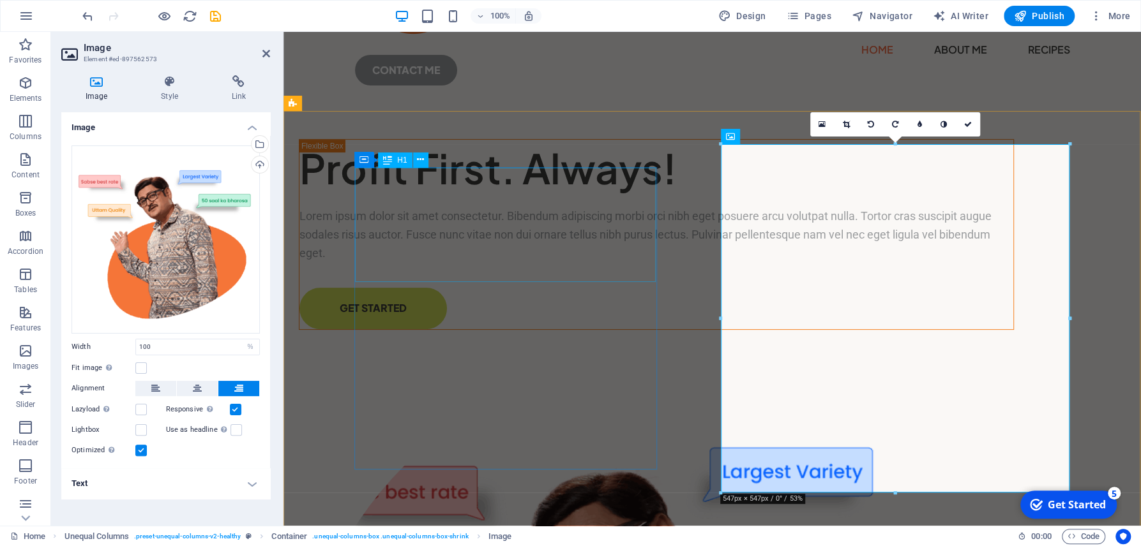
scroll to position [0, 0]
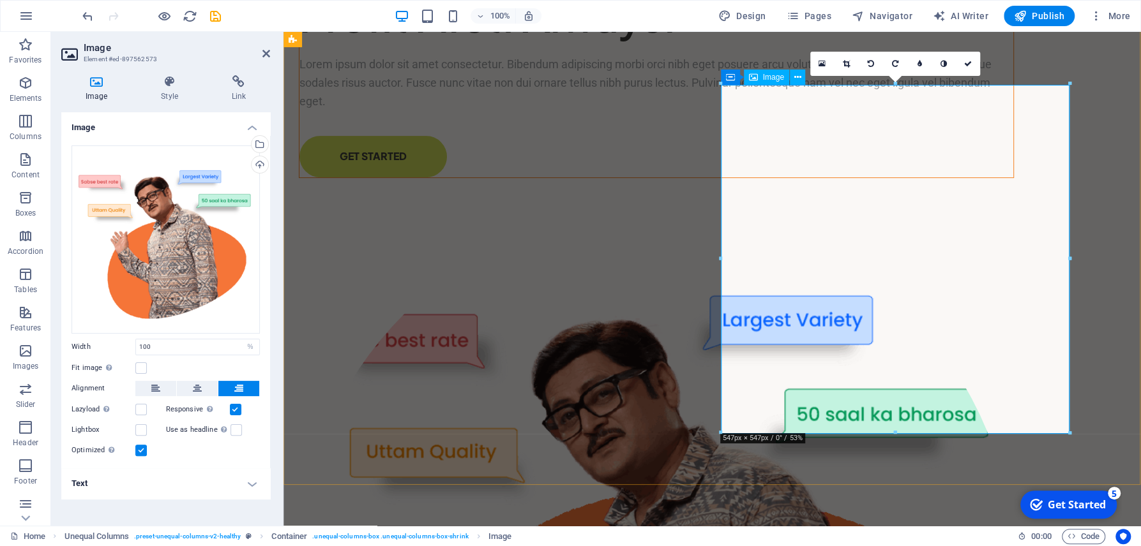
scroll to position [137, 0]
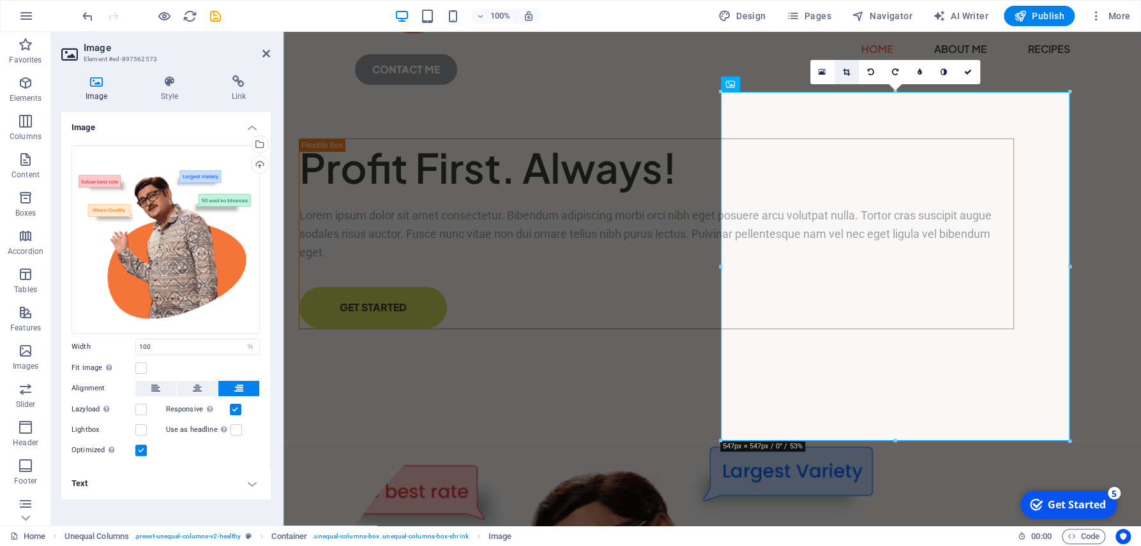
click at [848, 75] on icon at bounding box center [846, 72] width 7 height 8
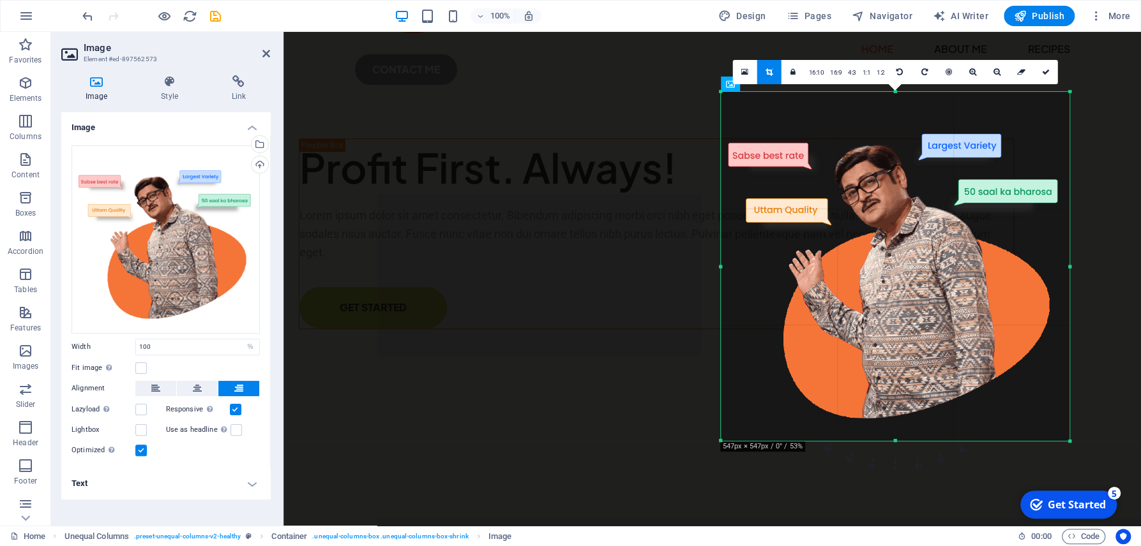
drag, startPoint x: 723, startPoint y: 270, endPoint x: 697, endPoint y: 271, distance: 25.6
click at [697, 271] on div "Drag here to replace the existing content. Press “Ctrl” if you want to create a…" at bounding box center [711, 210] width 857 height 631
click at [893, 92] on div "180 170 160 150 140 130 120 110 100 90 80 70 60 50 40 30 20 10 0 -10 -20 -30 -4…" at bounding box center [895, 266] width 349 height 349
click at [823, 74] on link "16:10" at bounding box center [816, 73] width 22 height 24
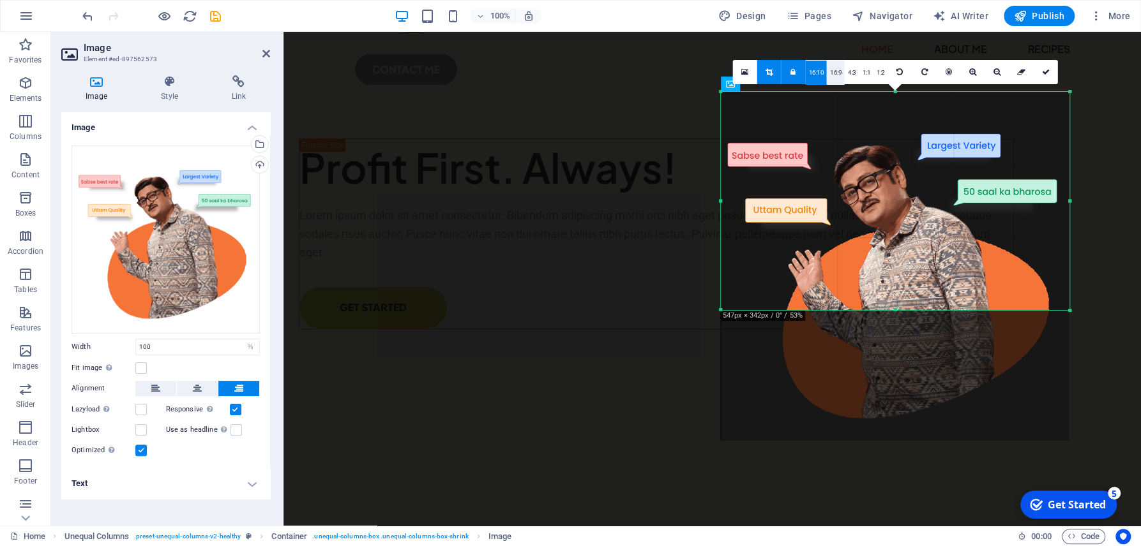
click at [839, 73] on link "16:9" at bounding box center [836, 73] width 18 height 24
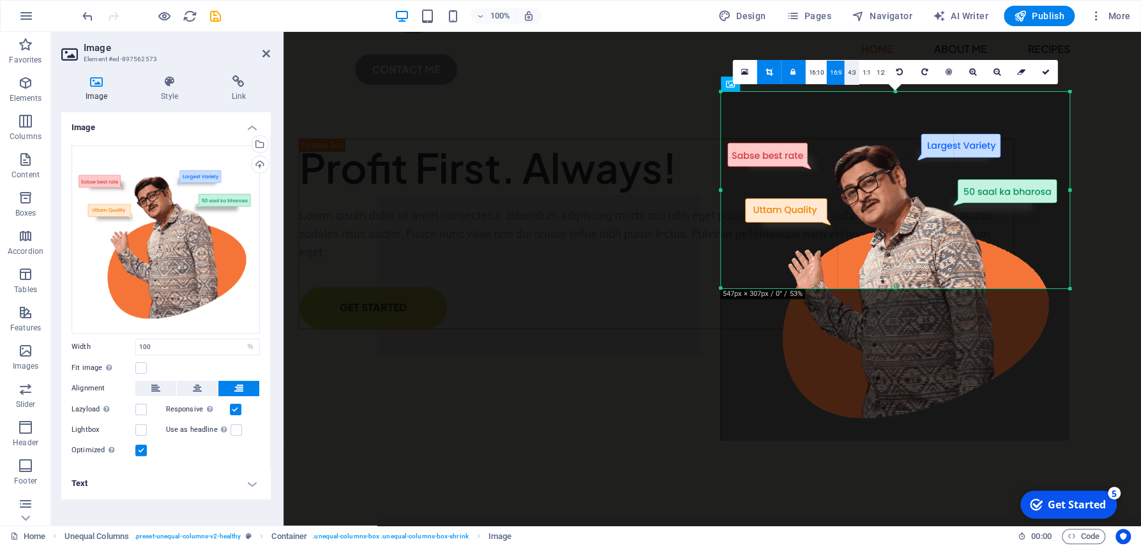
click at [858, 75] on link "4:3" at bounding box center [852, 73] width 15 height 24
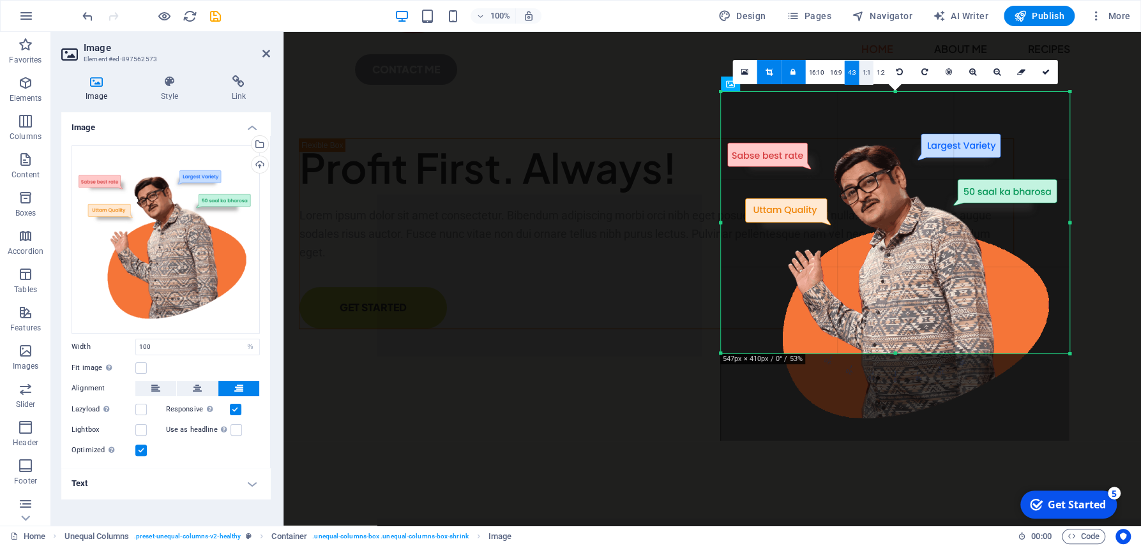
click at [868, 75] on link "1:1" at bounding box center [866, 73] width 15 height 24
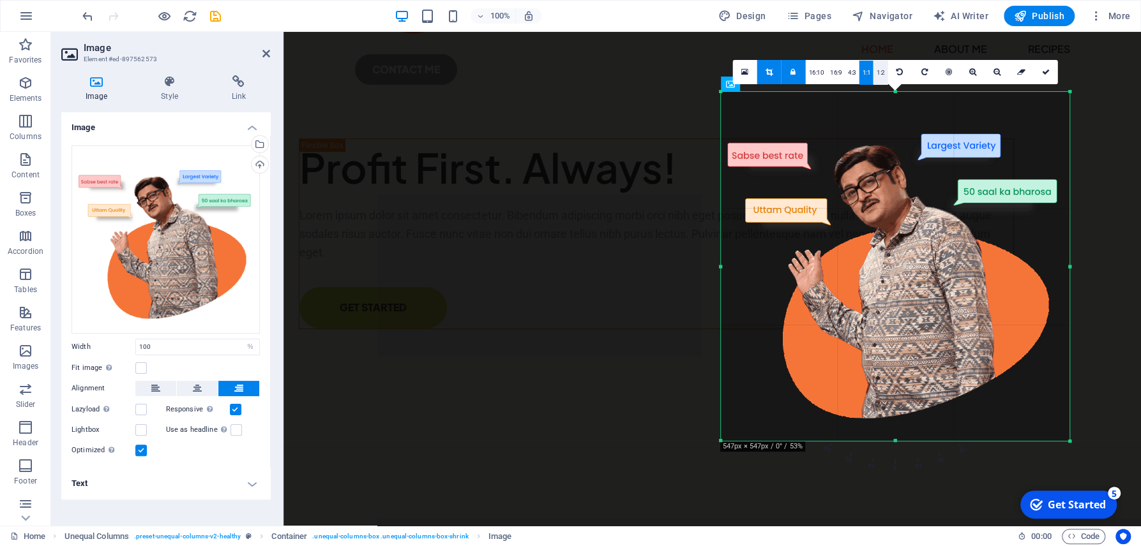
click at [881, 76] on link "1:2" at bounding box center [880, 73] width 15 height 24
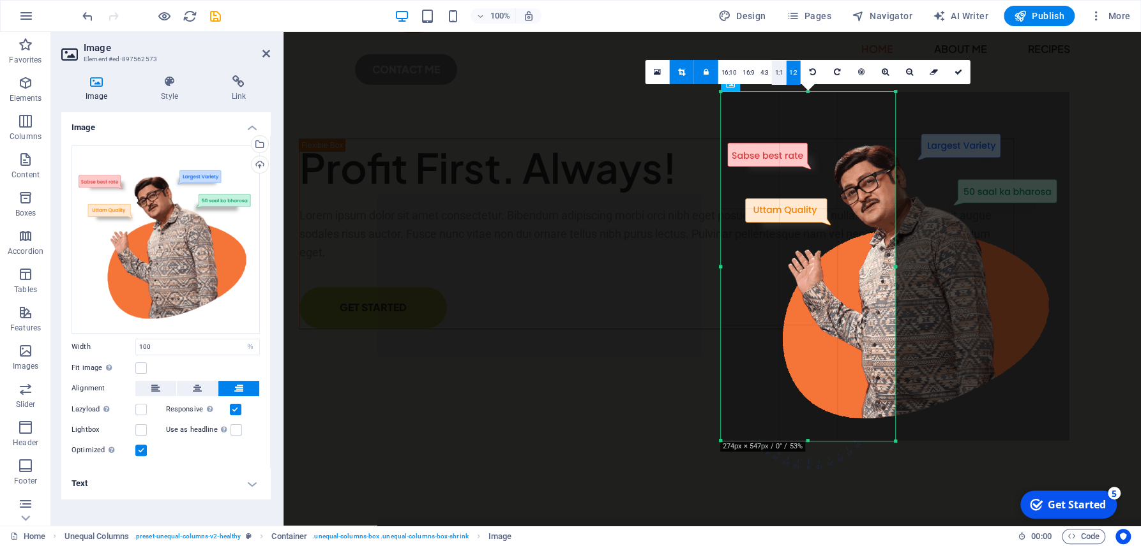
click at [778, 73] on link "1:1" at bounding box center [779, 73] width 15 height 24
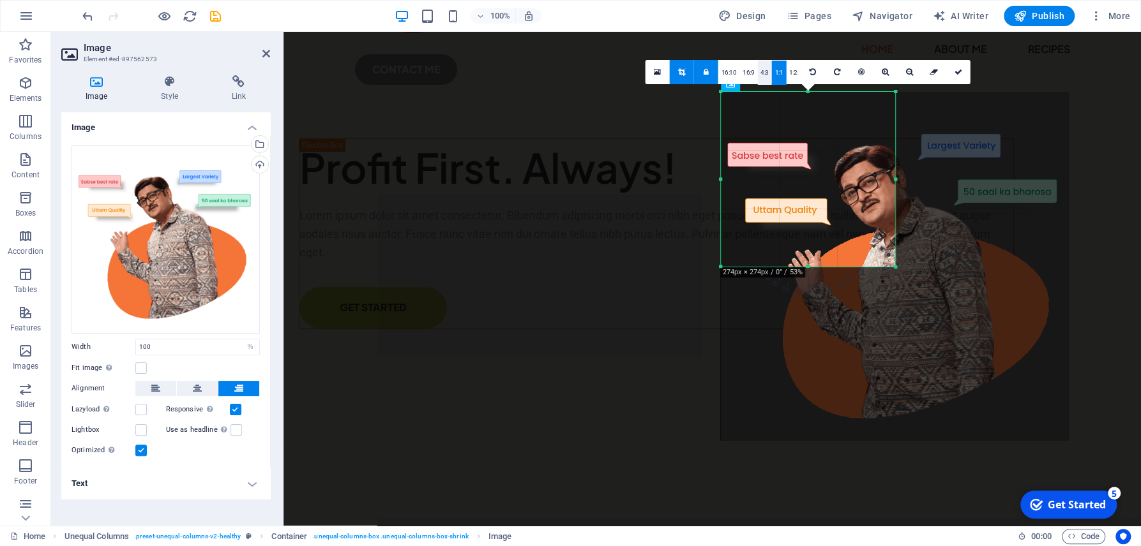
click at [770, 74] on link "4:3" at bounding box center [764, 73] width 15 height 24
click at [747, 77] on link "16:9" at bounding box center [748, 73] width 18 height 24
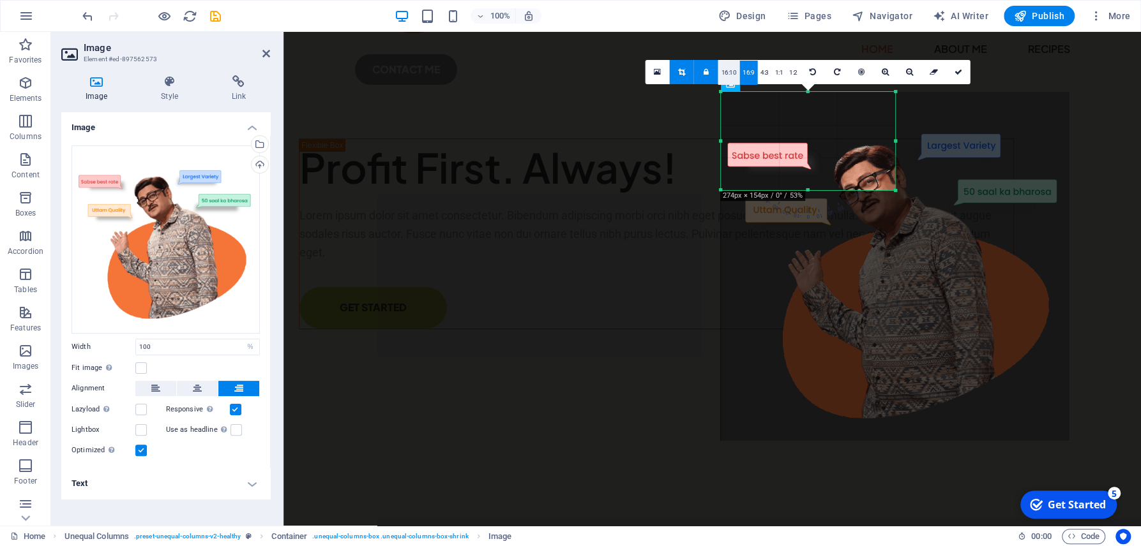
click at [721, 75] on link "16:10" at bounding box center [729, 73] width 22 height 24
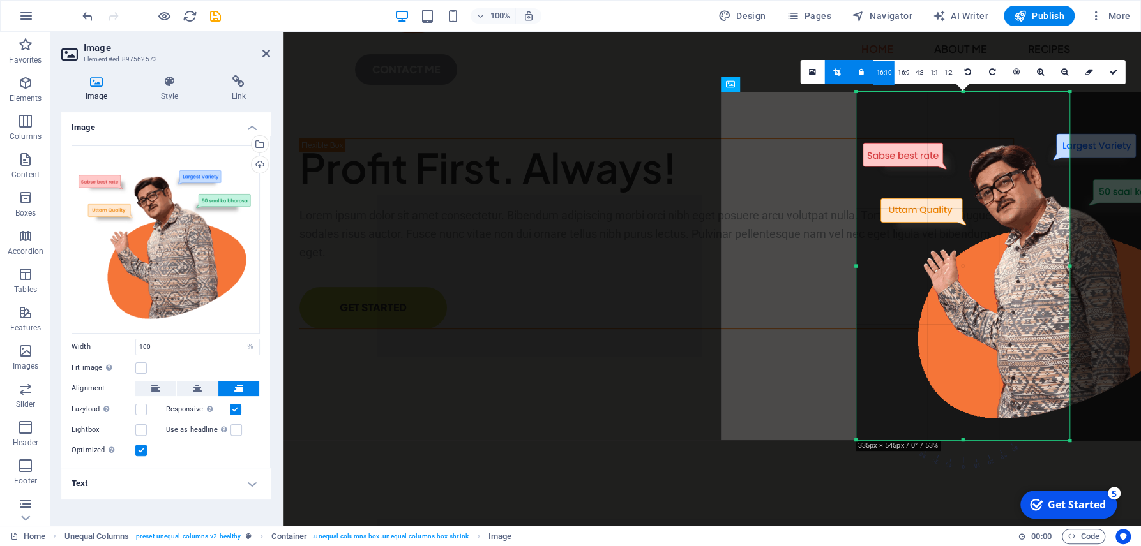
drag, startPoint x: 896, startPoint y: 198, endPoint x: 935, endPoint y: 400, distance: 205.4
click at [935, 400] on div "180 170 160 150 140 130 120 110 100 90 80 70 60 50 40 30 20 10 0 -10 -20 -30 -4…" at bounding box center [963, 266] width 214 height 348
drag, startPoint x: 1069, startPoint y: 269, endPoint x: 1069, endPoint y: 280, distance: 10.2
click at [1069, 280] on div at bounding box center [1069, 266] width 4 height 349
click at [694, 273] on div "Profit First. Always! Lorem ipsum dolor sit amet consectetur. Bibendum adipisci…" at bounding box center [711, 432] width 857 height 655
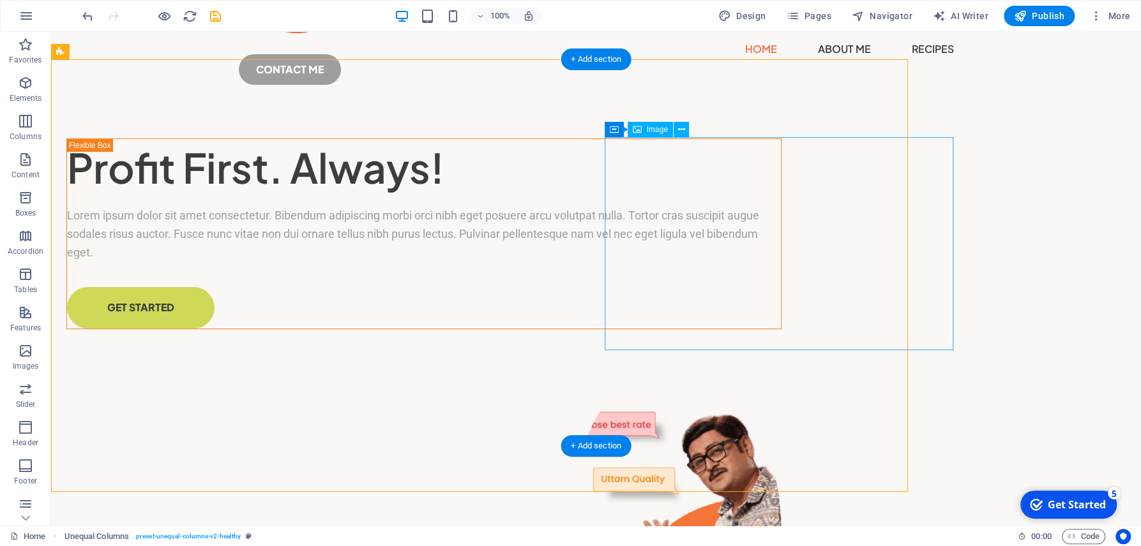
click at [694, 273] on div "Profit First. Always! Lorem ipsum dolor sit amet consectetur. Bibendum adipisci…" at bounding box center [596, 432] width 1090 height 654
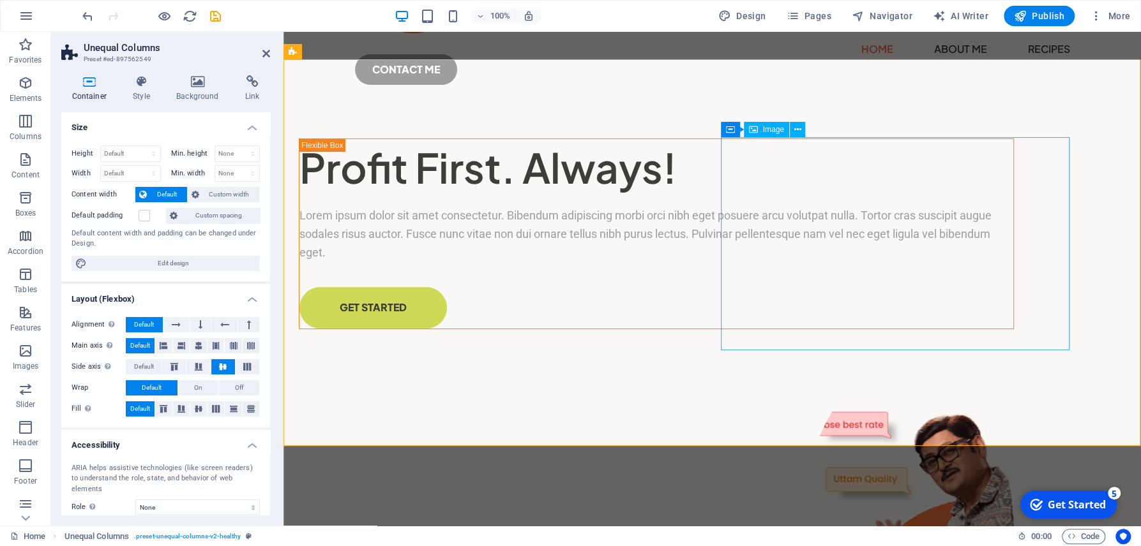
click at [797, 361] on figure at bounding box center [656, 535] width 715 height 348
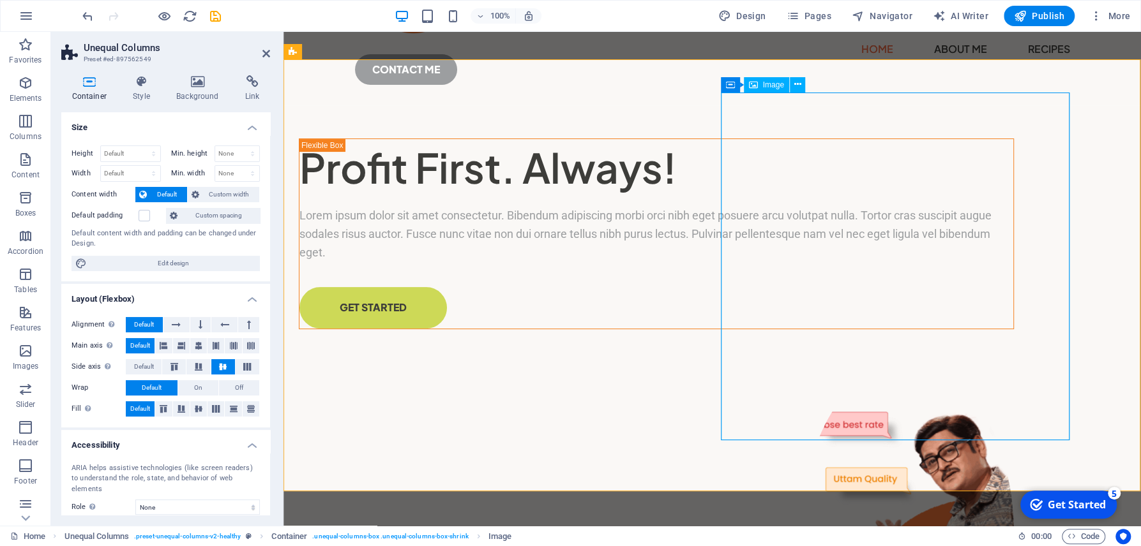
click at [901, 383] on figure at bounding box center [656, 535] width 715 height 348
click at [959, 361] on figure at bounding box center [656, 535] width 715 height 348
click at [957, 361] on figure at bounding box center [656, 535] width 715 height 348
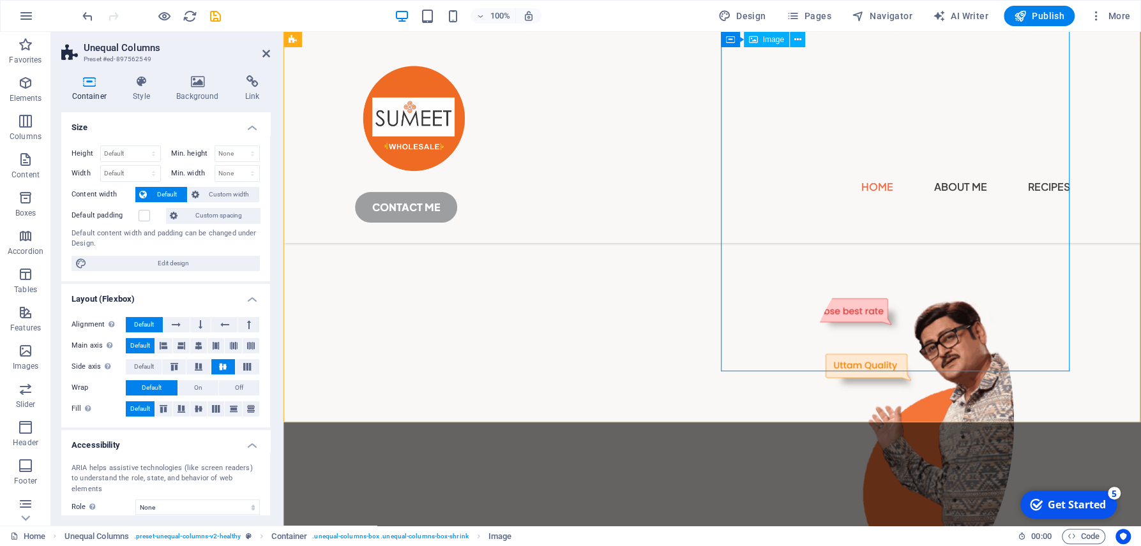
scroll to position [205, 0]
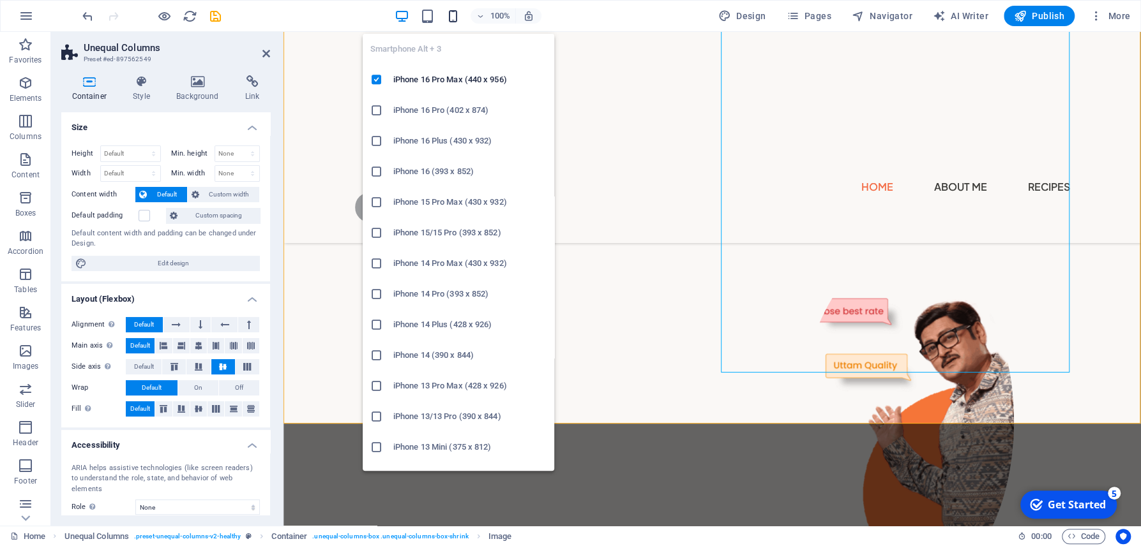
click at [460, 19] on icon "button" at bounding box center [453, 16] width 15 height 15
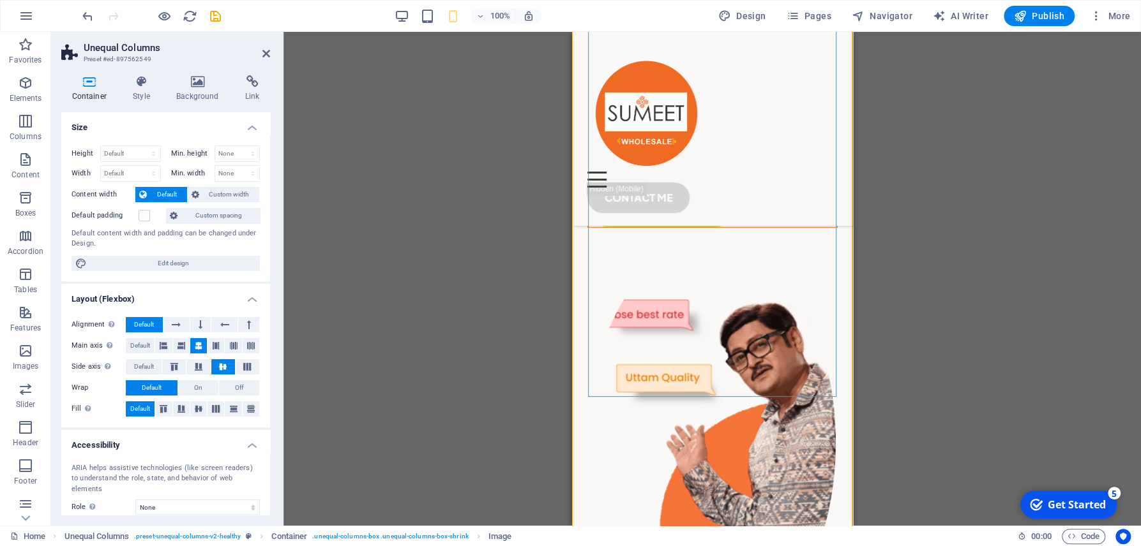
click at [1013, 368] on div "Drag here to replace the existing content. Press “Ctrl” if you want to create a…" at bounding box center [711, 279] width 857 height 494
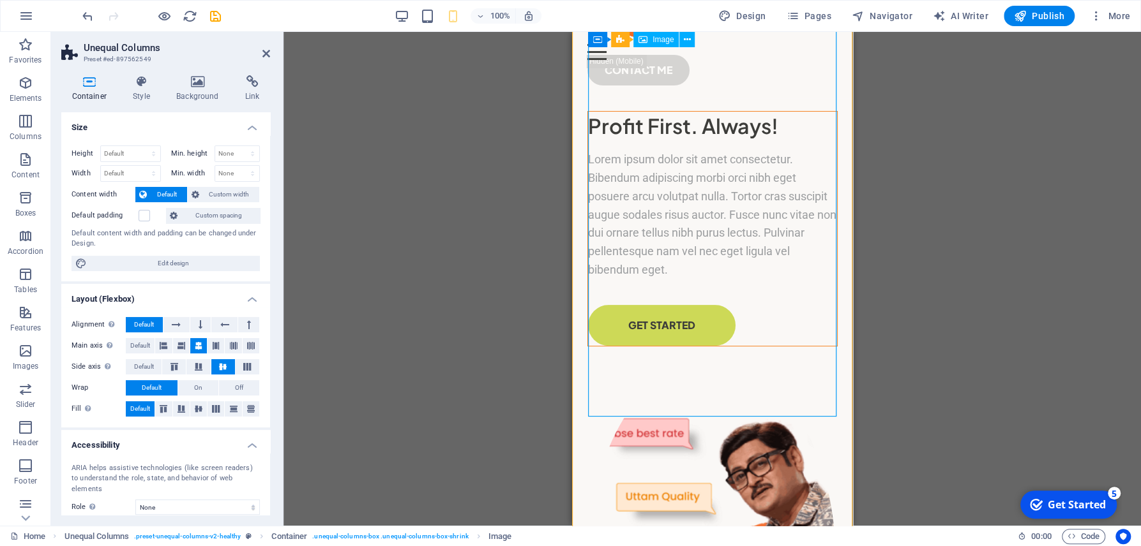
scroll to position [45, 0]
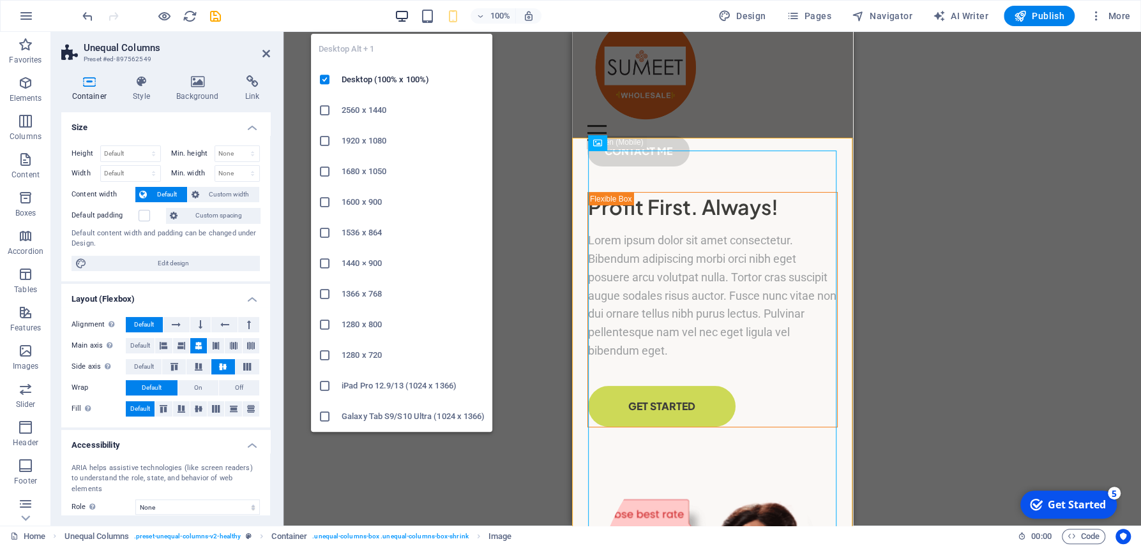
click at [402, 17] on icon "button" at bounding box center [401, 16] width 15 height 15
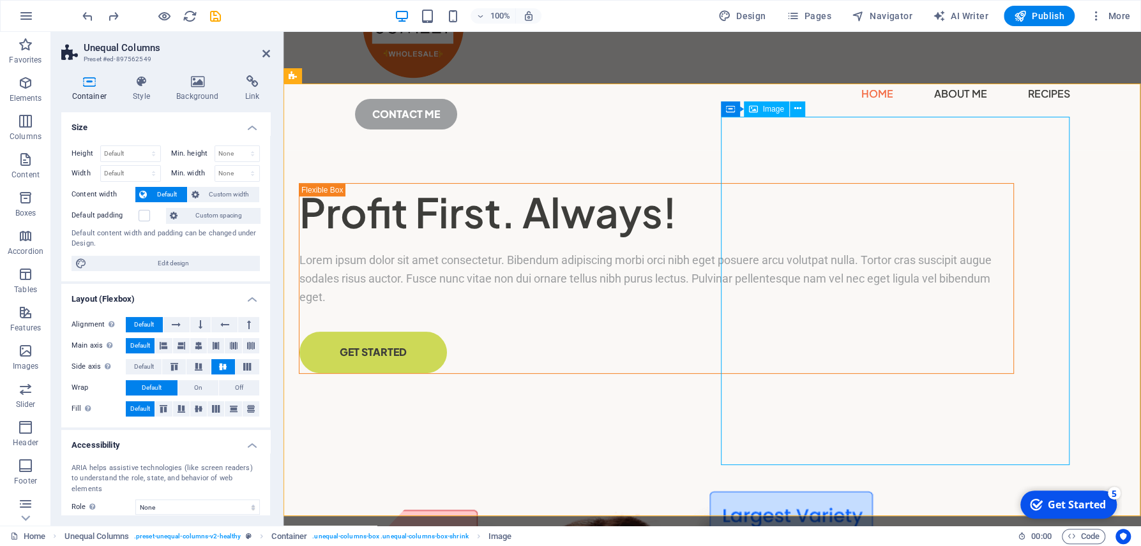
scroll to position [114, 0]
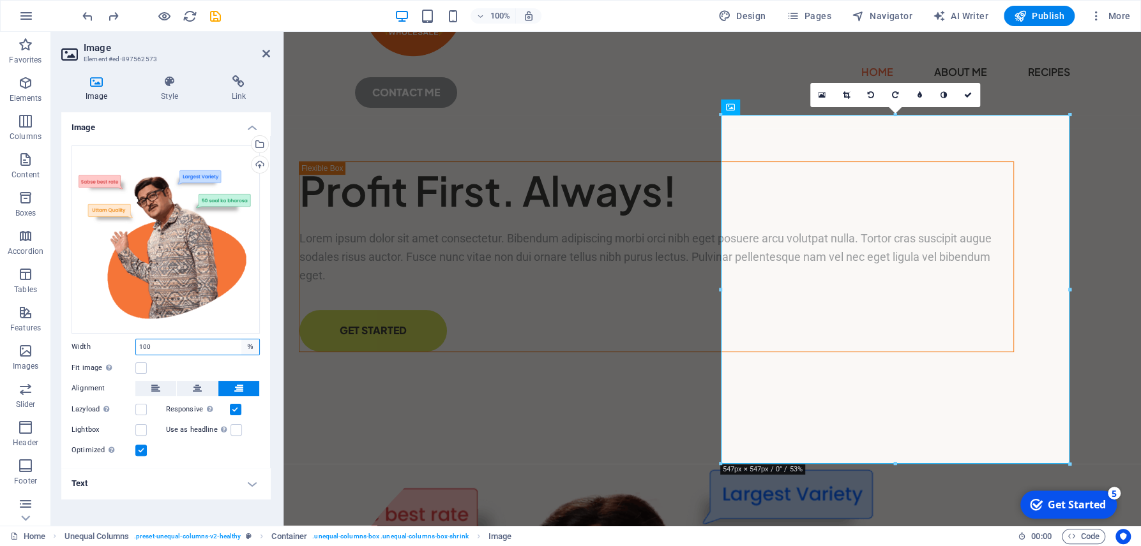
click at [241, 340] on select "Default auto px rem % em vh vw" at bounding box center [250, 347] width 18 height 15
select select "em"
click option "em" at bounding box center [0, 0] width 0 height 0
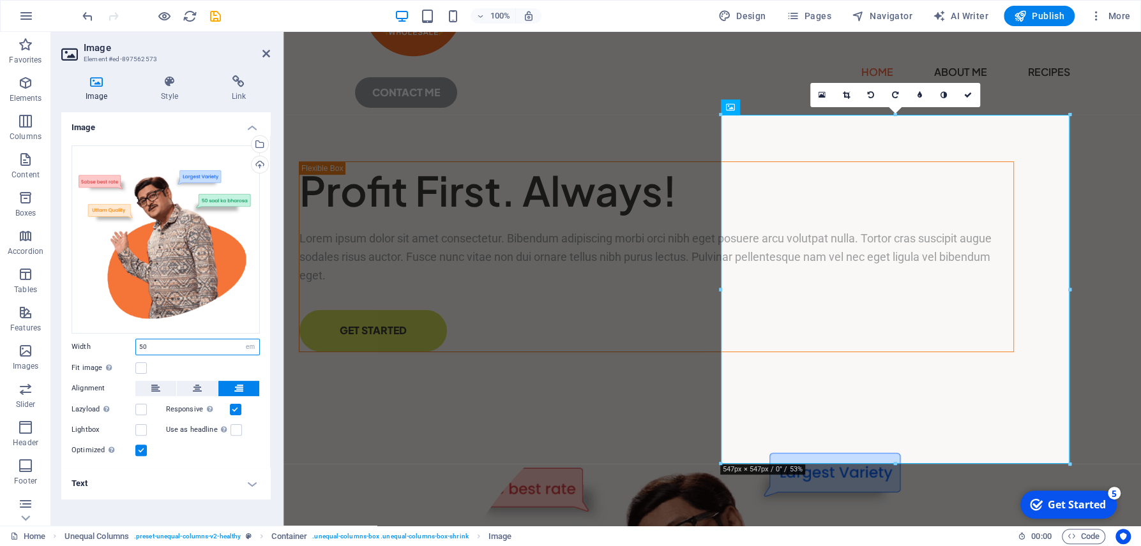
type input "50"
click at [267, 365] on div "Drag files here, click to choose files or select files from Files or our free s…" at bounding box center [165, 301] width 209 height 333
click at [275, 292] on div "Image Style Link Image Drag files here, click to choose files or select files f…" at bounding box center [165, 295] width 229 height 461
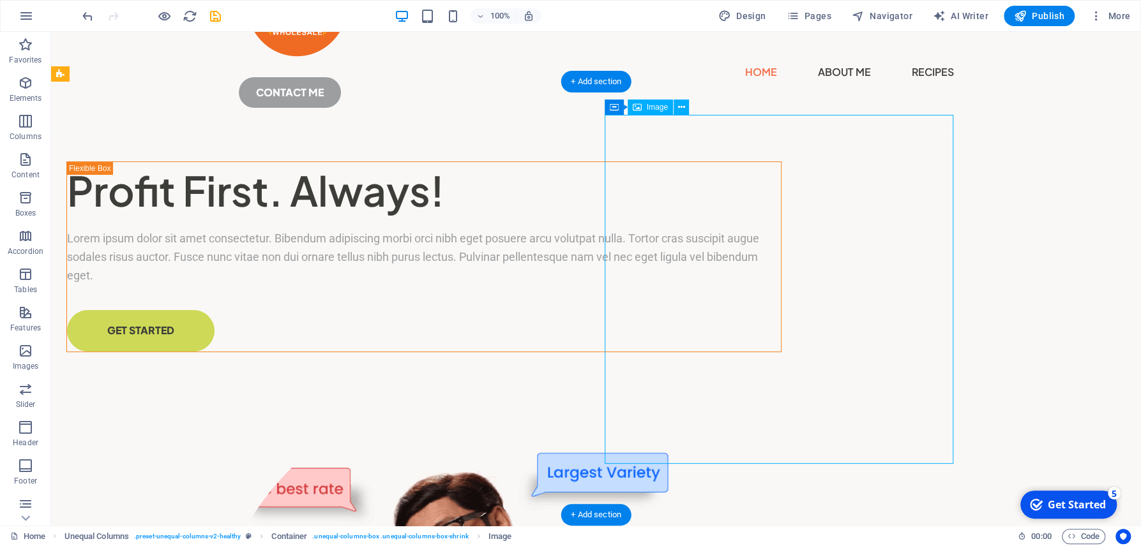
select select "em"
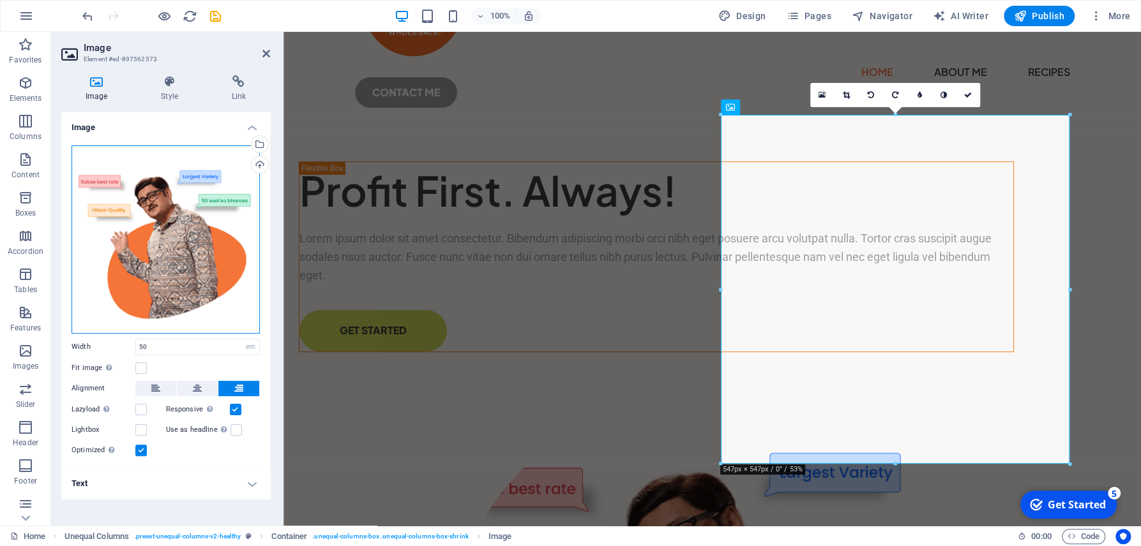
click at [174, 259] on div "Drag files here, click to choose files or select files from Files or our free s…" at bounding box center [165, 240] width 188 height 188
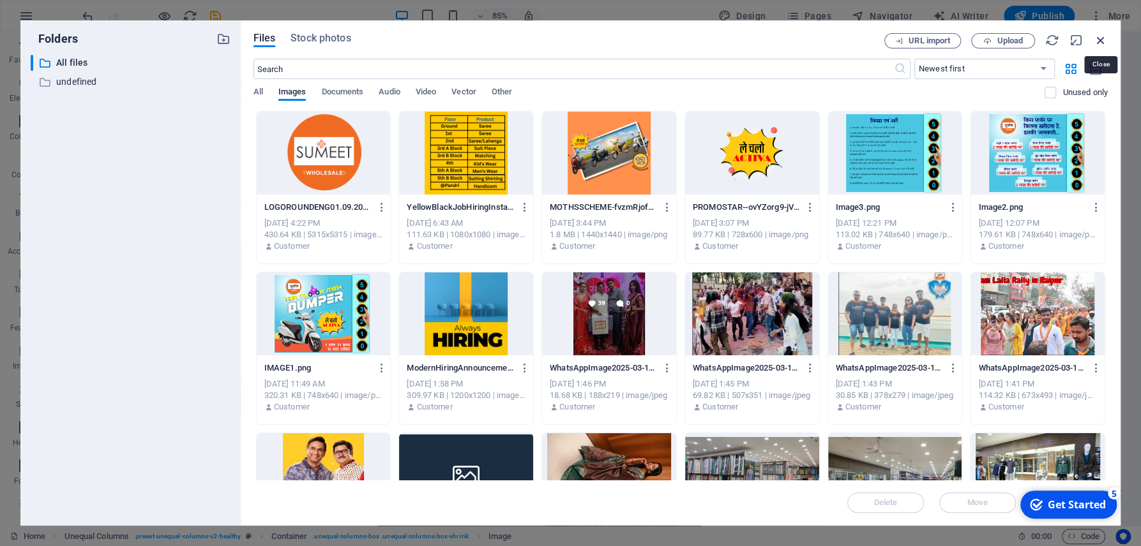
drag, startPoint x: 1100, startPoint y: 37, endPoint x: 647, endPoint y: 101, distance: 457.7
click at [1100, 37] on icon "button" at bounding box center [1100, 40] width 14 height 14
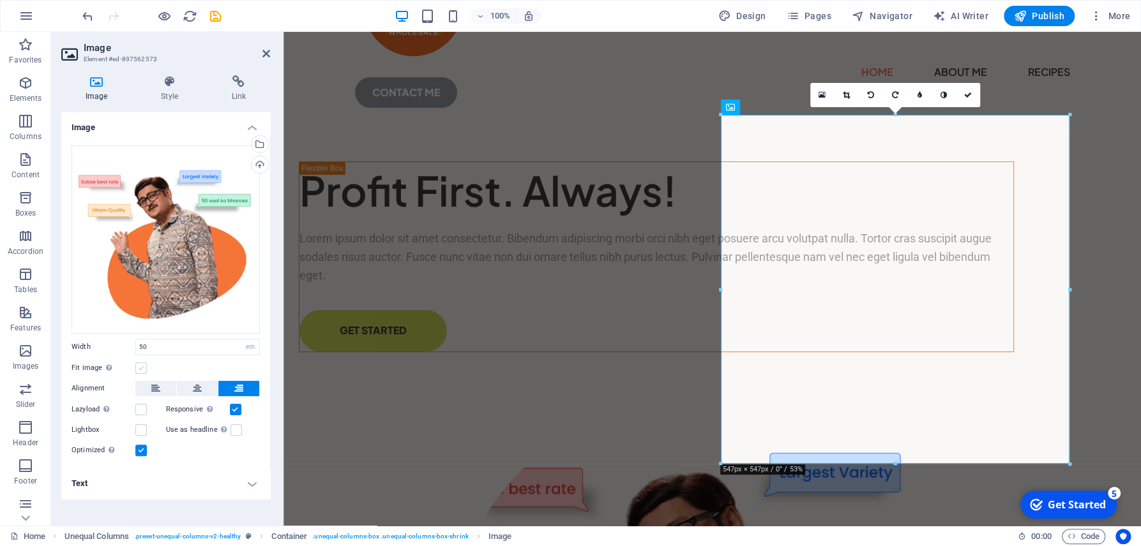
click at [141, 373] on label at bounding box center [140, 368] width 11 height 11
click at [0, 0] on input "Fit image Automatically fit image to a fixed width and height" at bounding box center [0, 0] width 0 height 0
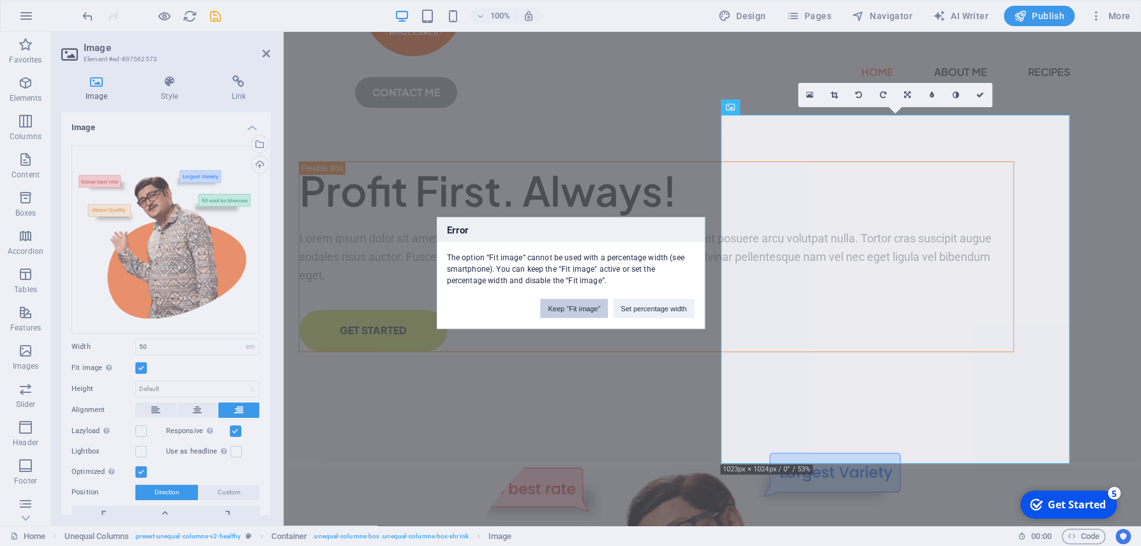
click at [576, 310] on button "Keep "Fit image"" at bounding box center [574, 308] width 68 height 19
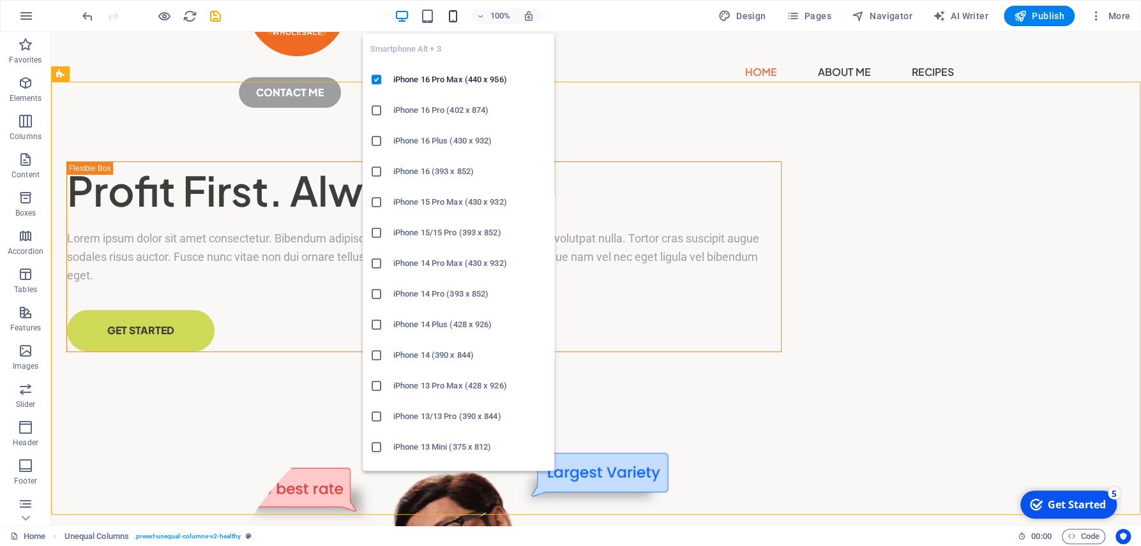
click at [453, 18] on icon "button" at bounding box center [453, 16] width 15 height 15
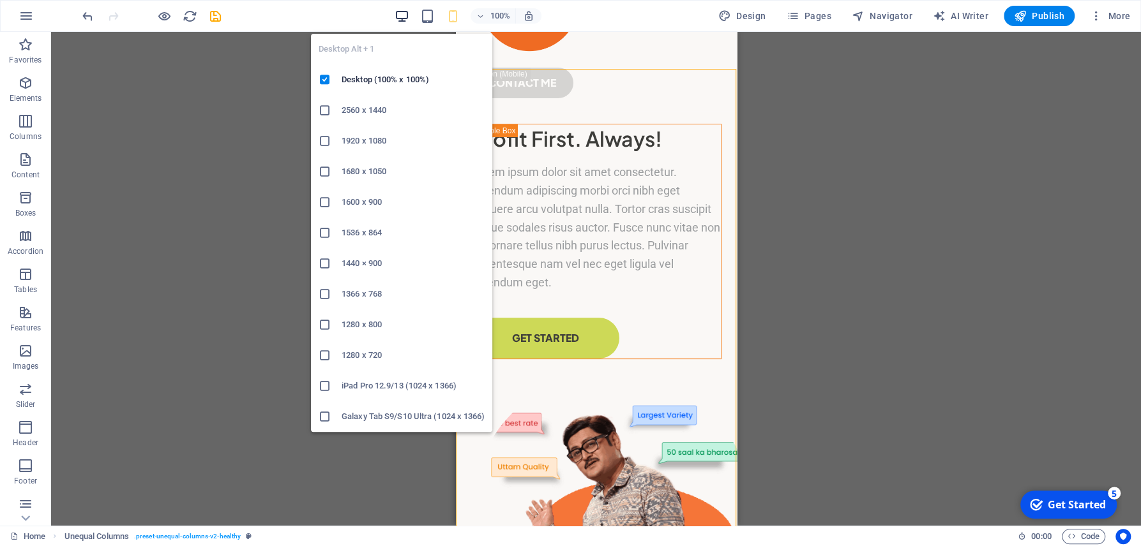
click at [402, 24] on button "button" at bounding box center [401, 15] width 15 height 15
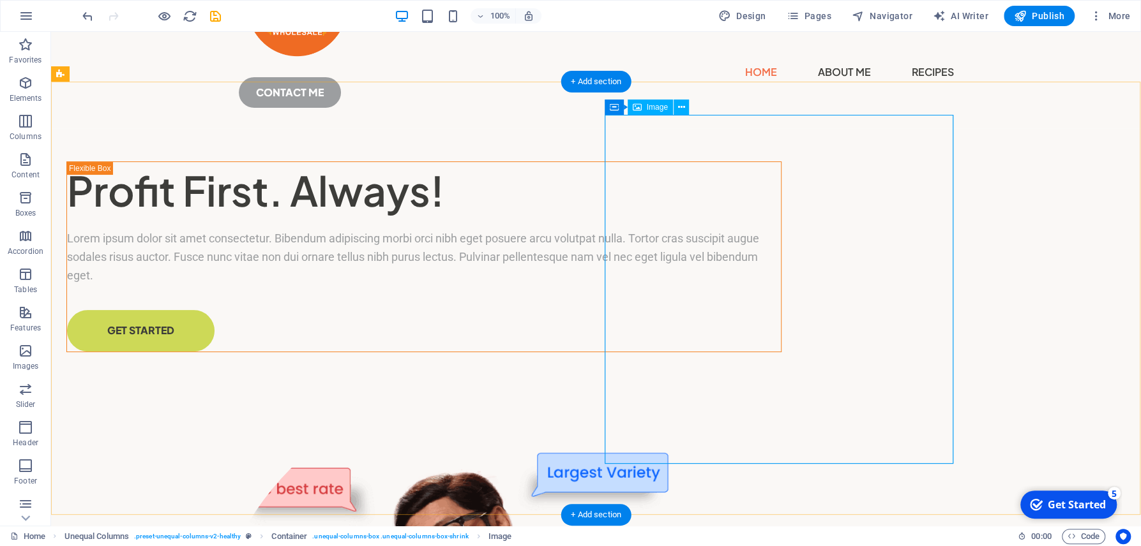
drag, startPoint x: 604, startPoint y: 285, endPoint x: 579, endPoint y: 282, distance: 25.7
